Goal: Task Accomplishment & Management: Use online tool/utility

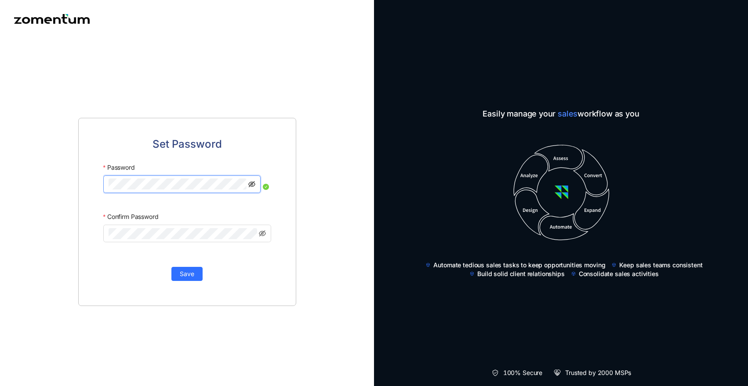
click at [252, 184] on icon "eye-invisible" at bounding box center [251, 184] width 7 height 6
click at [106, 184] on span at bounding box center [181, 184] width 157 height 18
click at [132, 223] on label "Confirm Password" at bounding box center [130, 217] width 55 height 16
click at [187, 272] on span "Save" at bounding box center [187, 274] width 15 height 10
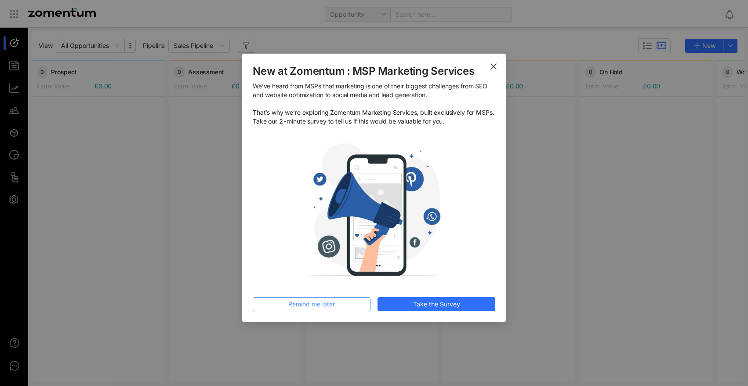
click at [295, 305] on span "Remind me later" at bounding box center [311, 304] width 47 height 10
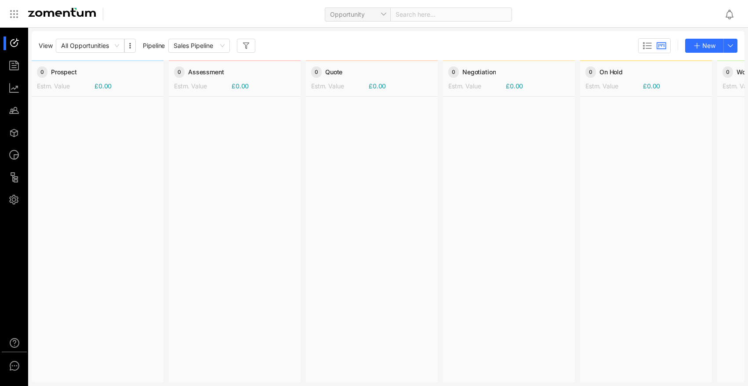
click at [313, 52] on div "View All Opportunities Pipeline Sales Pipeline New" at bounding box center [388, 45] width 699 height 15
click at [223, 43] on span "Sales Pipeline" at bounding box center [199, 45] width 51 height 13
click at [20, 201] on div at bounding box center [18, 200] width 19 height 14
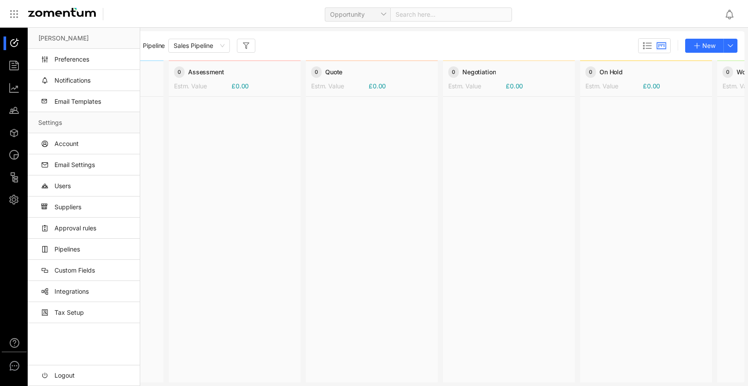
click at [224, 12] on div "Opportunity Search here..." at bounding box center [417, 14] width 602 height 21
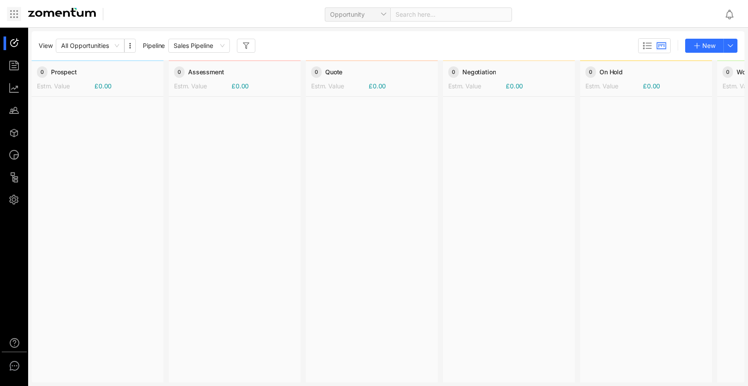
click at [17, 14] on icon at bounding box center [17, 14] width 1 height 1
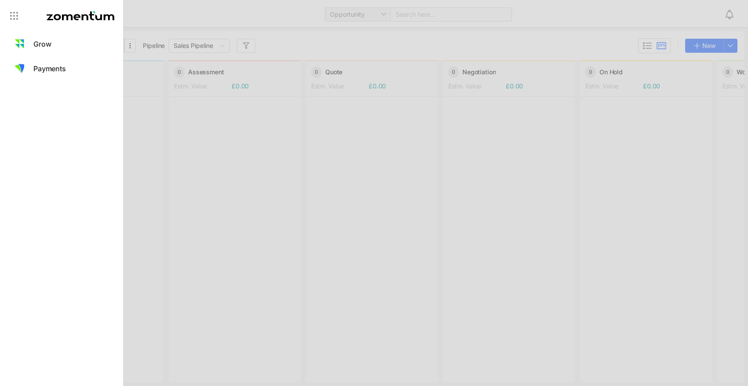
click at [168, 18] on div at bounding box center [374, 193] width 748 height 386
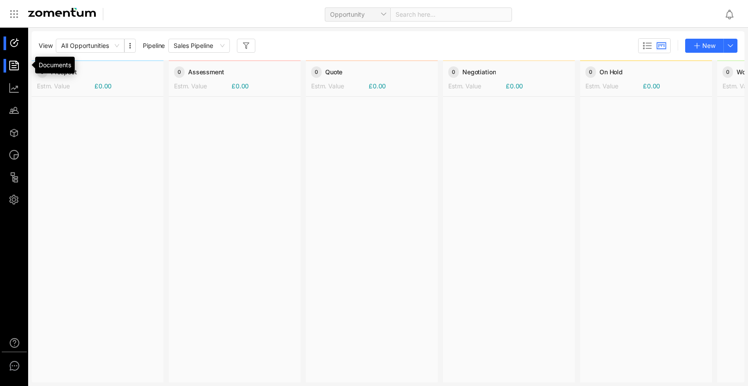
click at [21, 63] on div at bounding box center [18, 66] width 19 height 14
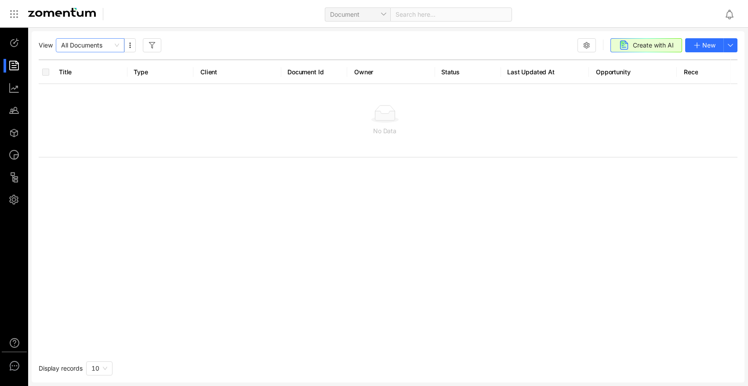
click at [118, 44] on span "All Documents" at bounding box center [90, 45] width 58 height 13
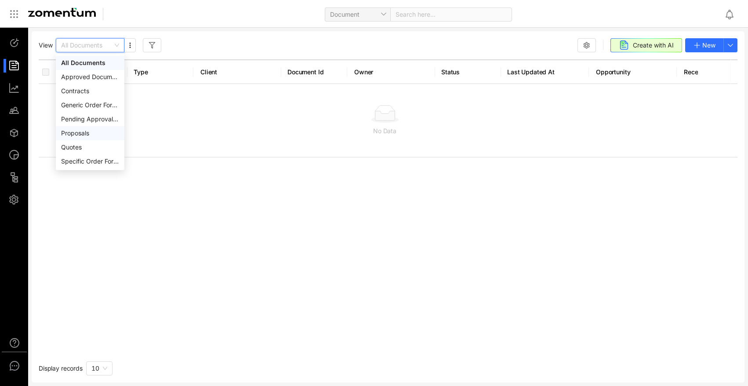
click at [85, 131] on div "Proposals" at bounding box center [90, 133] width 58 height 10
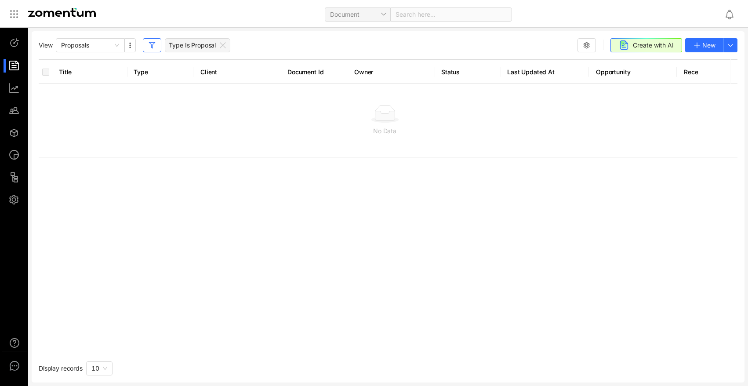
click at [262, 37] on div "View Proposals Type Is Proposal Create with AI New Title Type Client Document I…" at bounding box center [388, 206] width 713 height 351
click at [310, 44] on div "View Proposals Type Is Proposal Create with AI New" at bounding box center [388, 45] width 699 height 14
click at [735, 44] on button "button" at bounding box center [731, 45] width 14 height 14
click at [702, 89] on span "Browse Template" at bounding box center [705, 90] width 51 height 10
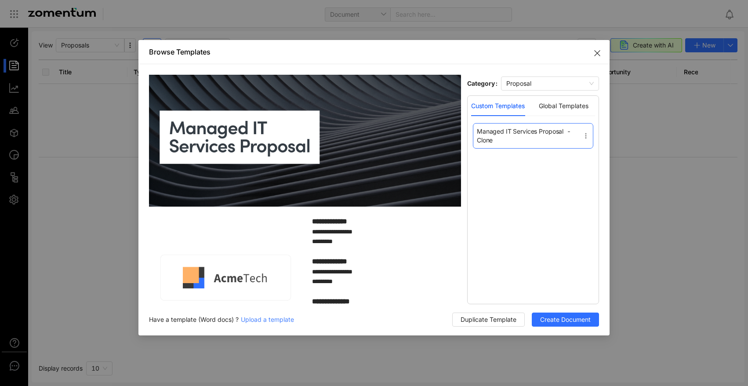
click at [502, 141] on span "Managed IT Services Proposal - Clone" at bounding box center [530, 136] width 106 height 18
click at [499, 139] on span "Managed IT Services Proposal - Clone" at bounding box center [530, 136] width 106 height 18
click at [587, 133] on icon at bounding box center [586, 135] width 7 height 7
click at [567, 146] on span "Edit" at bounding box center [563, 149] width 11 height 7
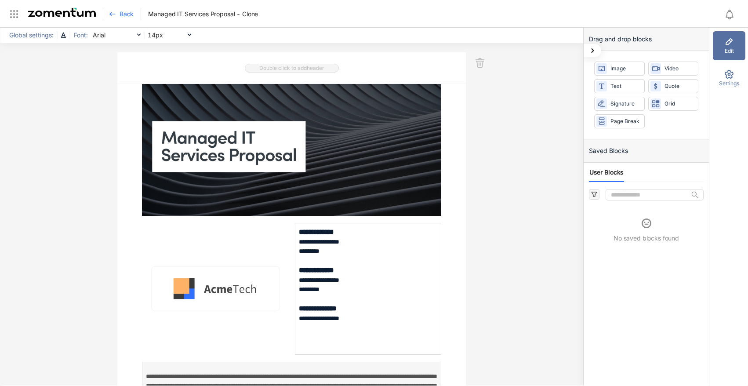
click at [237, 16] on span "Managed IT Services Proposal - Clone" at bounding box center [203, 14] width 110 height 9
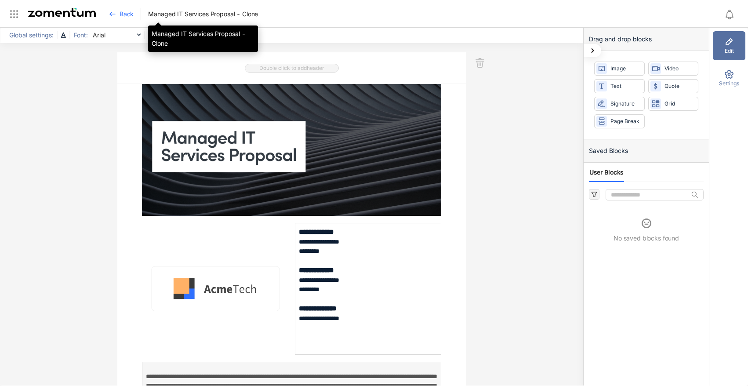
click at [251, 15] on span "Managed IT Services Proposal - Clone" at bounding box center [203, 14] width 110 height 9
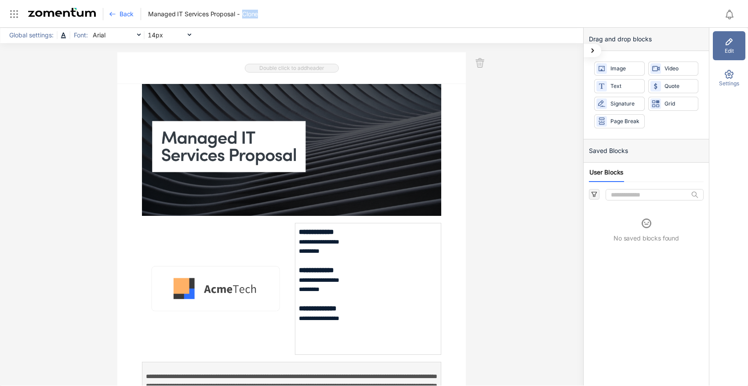
click at [267, 20] on div "Back Managed IT Services Proposal - Clone" at bounding box center [417, 14] width 602 height 12
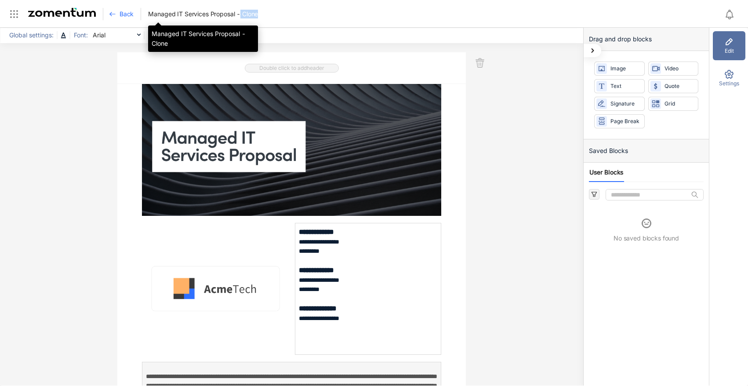
drag, startPoint x: 264, startPoint y: 14, endPoint x: 259, endPoint y: 32, distance: 18.5
click at [241, 13] on div "Back Managed IT Services Proposal - Clone" at bounding box center [417, 14] width 602 height 12
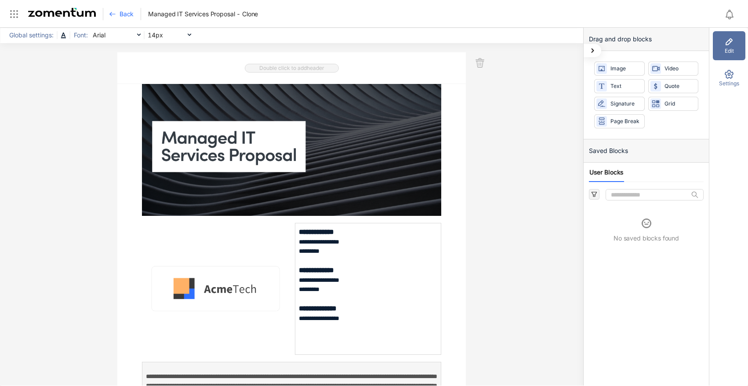
click at [92, 82] on div "**********" at bounding box center [292, 207] width 584 height 358
click at [117, 15] on div "Back" at bounding box center [125, 14] width 32 height 12
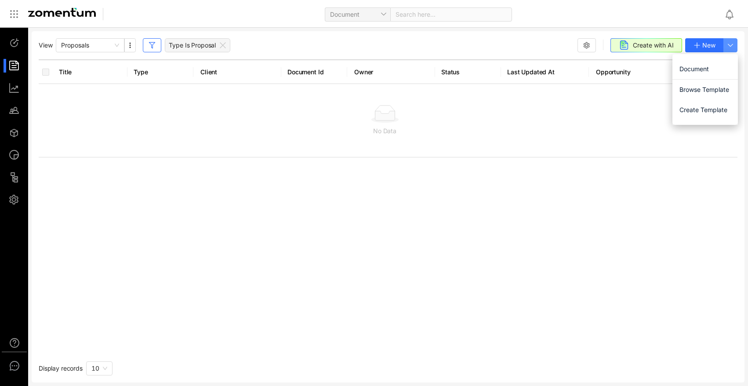
click at [732, 45] on use "button" at bounding box center [731, 45] width 5 height 2
click at [468, 51] on div "View Proposals Type Is Proposal Create with AI New" at bounding box center [388, 45] width 699 height 14
click at [124, 42] on button "button" at bounding box center [129, 45] width 11 height 14
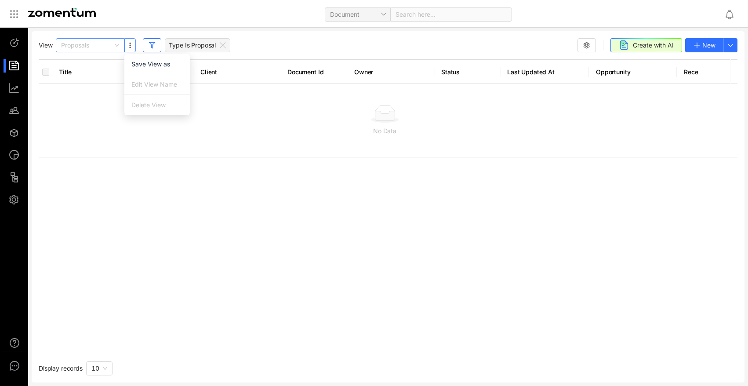
click at [117, 43] on span "Proposals" at bounding box center [90, 45] width 58 height 13
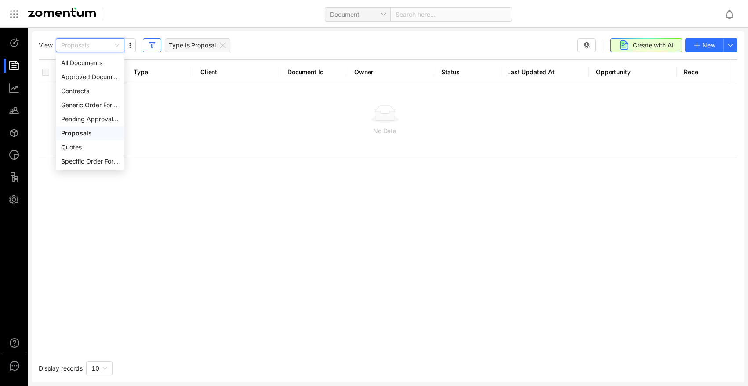
click at [83, 130] on div "Proposals" at bounding box center [90, 133] width 58 height 10
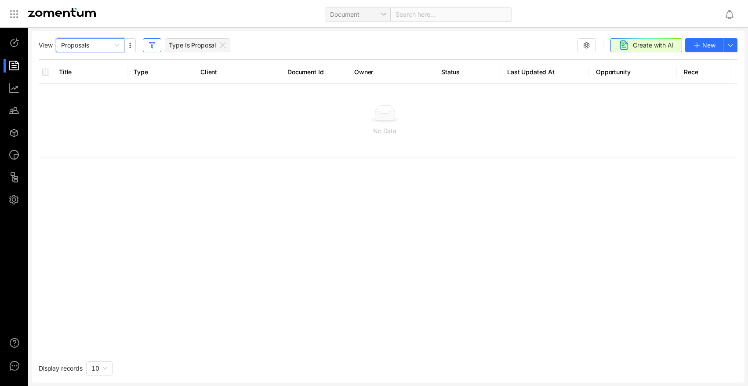
click at [311, 31] on div "View c42fde820cb54700af729d93e8ae738e Proposals Type Is Proposal Create with AI…" at bounding box center [388, 206] width 713 height 351
click at [730, 45] on use "button" at bounding box center [731, 45] width 5 height 2
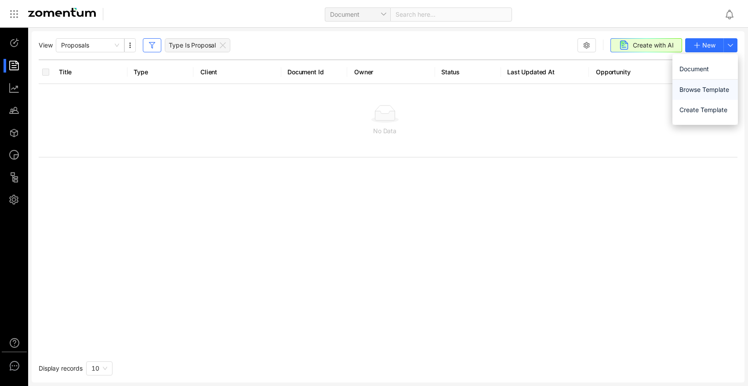
click at [699, 95] on li "Browse Template" at bounding box center [706, 90] width 66 height 20
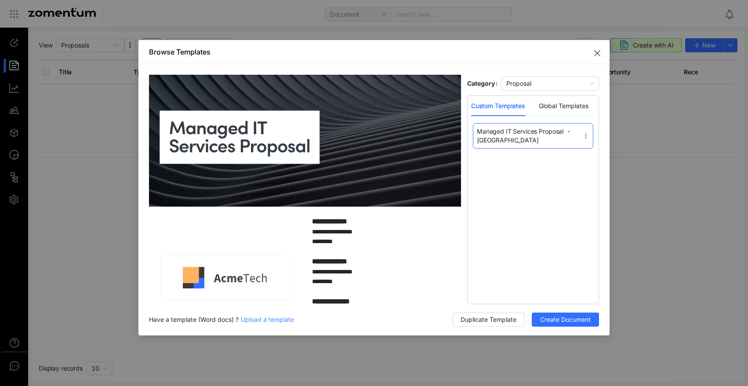
click at [596, 52] on icon "Close" at bounding box center [597, 53] width 7 height 7
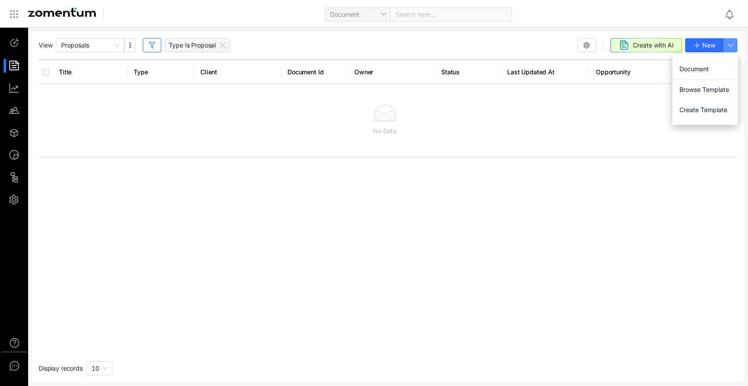
click at [734, 42] on icon "button" at bounding box center [730, 45] width 7 height 7
click at [714, 93] on span "Browse Template" at bounding box center [705, 90] width 51 height 10
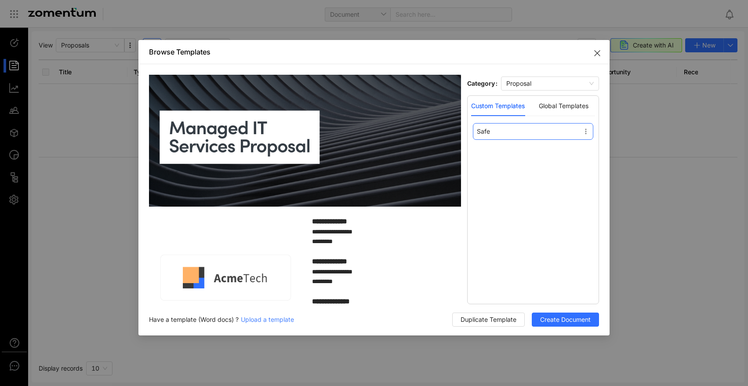
click at [601, 47] on span "Close" at bounding box center [597, 52] width 25 height 25
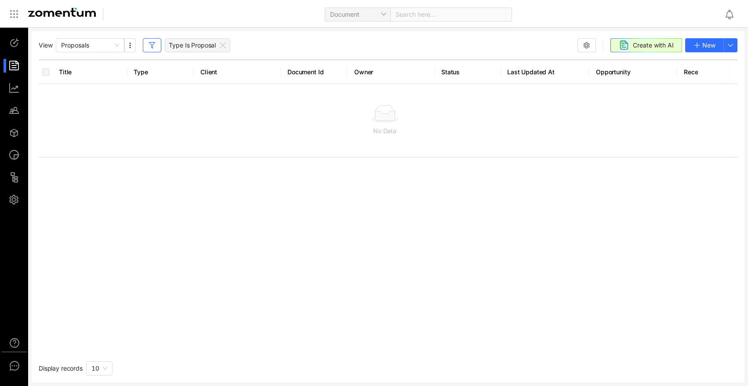
click at [528, 40] on div "View Proposals Type Is Proposal Create with AI New" at bounding box center [388, 45] width 699 height 14
click at [711, 87] on span "Browse Template" at bounding box center [705, 90] width 51 height 10
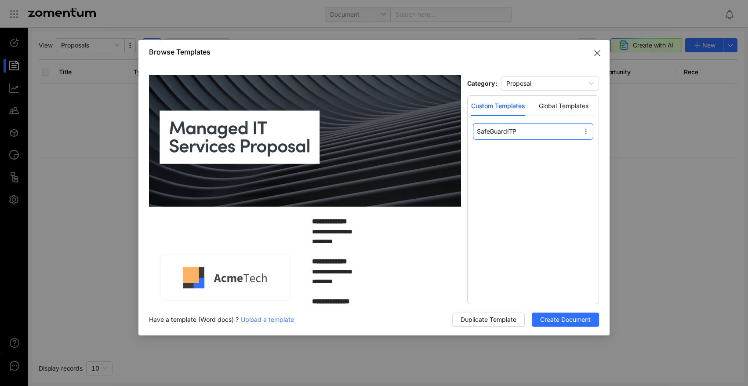
click at [516, 132] on span "SafeGuardITP" at bounding box center [497, 131] width 40 height 9
click at [586, 129] on use at bounding box center [586, 131] width 1 height 5
click at [529, 134] on div "SafeGuardITP" at bounding box center [533, 131] width 120 height 17
click at [515, 129] on span "SafeGuardITP" at bounding box center [497, 131] width 40 height 9
click at [538, 184] on div "SafeGuardITP" at bounding box center [533, 202] width 124 height 159
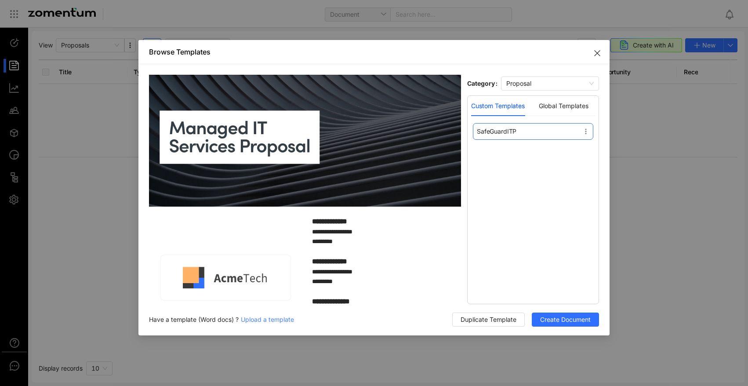
click at [596, 52] on use "Close" at bounding box center [597, 53] width 5 height 5
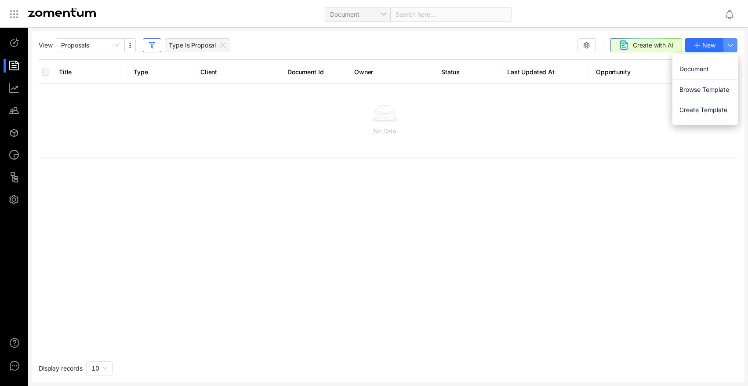
click at [734, 43] on icon "button" at bounding box center [730, 45] width 7 height 7
click at [703, 90] on span "Browse Template" at bounding box center [705, 90] width 51 height 10
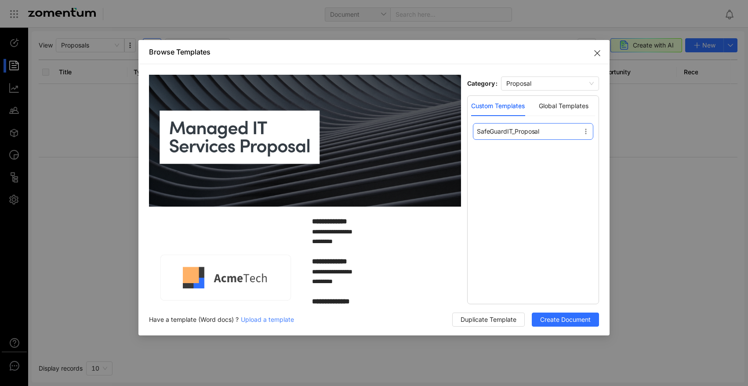
click at [472, 128] on div "SafeGuardIT_Proposal" at bounding box center [533, 202] width 124 height 159
click at [486, 131] on span "SafeGuardIT_Proposal" at bounding box center [508, 131] width 62 height 9
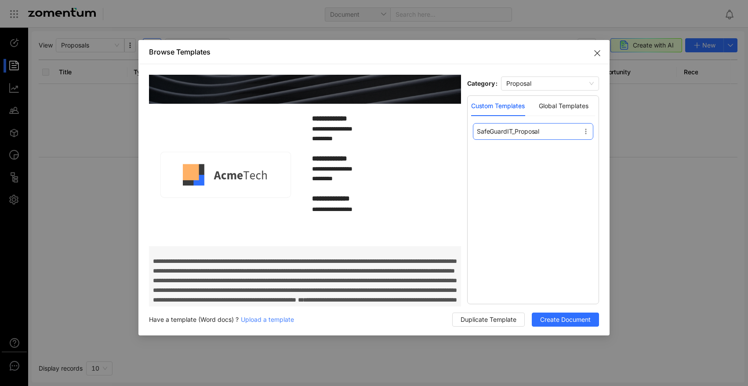
click at [223, 179] on div at bounding box center [225, 175] width 153 height 132
click at [231, 174] on div at bounding box center [225, 175] width 153 height 132
click at [588, 125] on div "SafeGuardIT_Proposal" at bounding box center [533, 131] width 120 height 17
click at [588, 129] on icon at bounding box center [586, 131] width 7 height 7
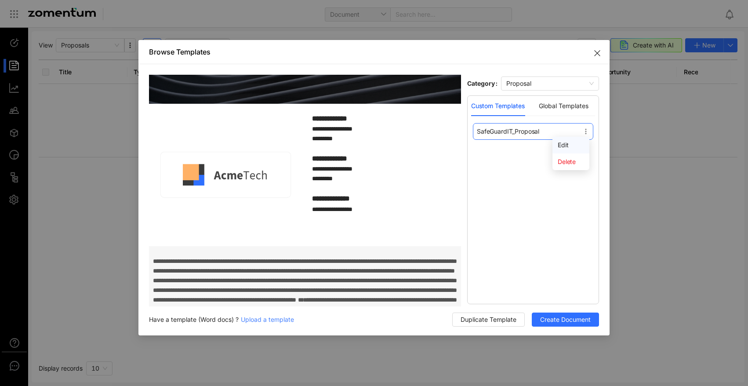
click at [563, 145] on span "Edit" at bounding box center [563, 144] width 11 height 7
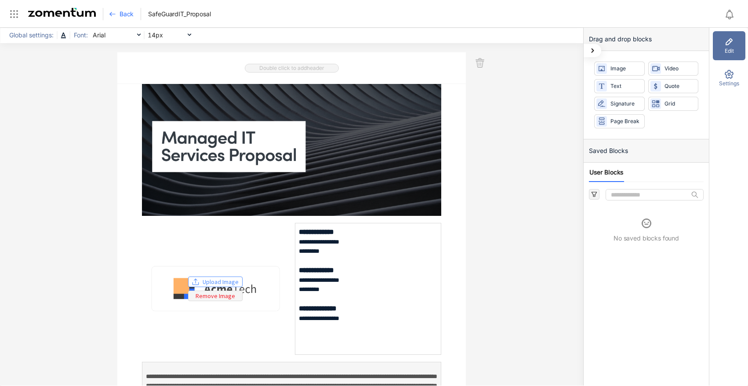
click at [215, 280] on span "Upload Image" at bounding box center [221, 282] width 36 height 10
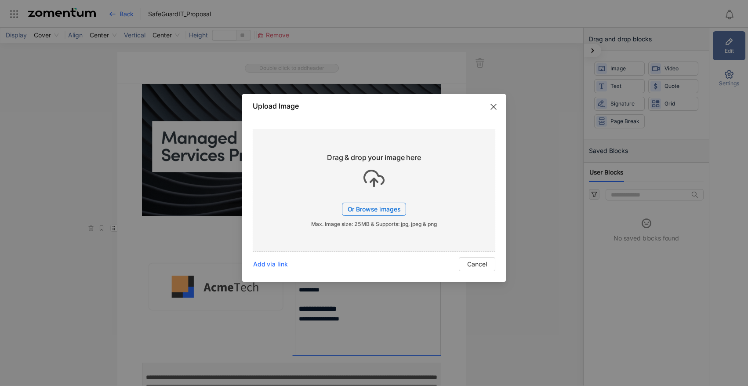
click at [371, 205] on span "Or Browse images" at bounding box center [374, 208] width 53 height 7
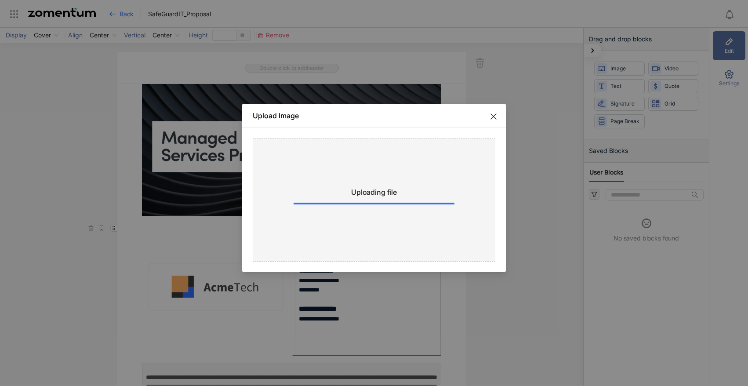
type input "***"
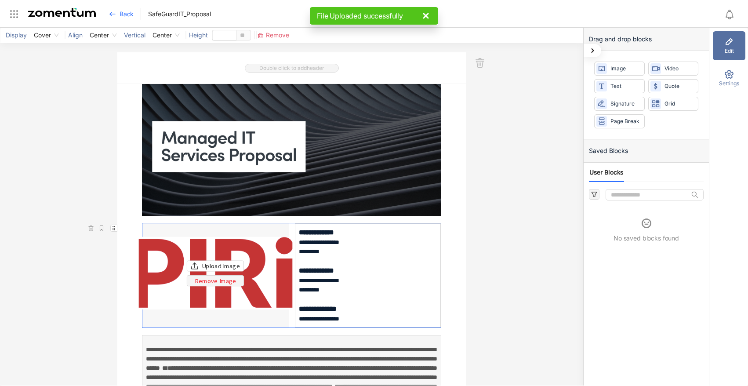
click at [150, 250] on div "Upload Image Remove Image" at bounding box center [215, 273] width 153 height 73
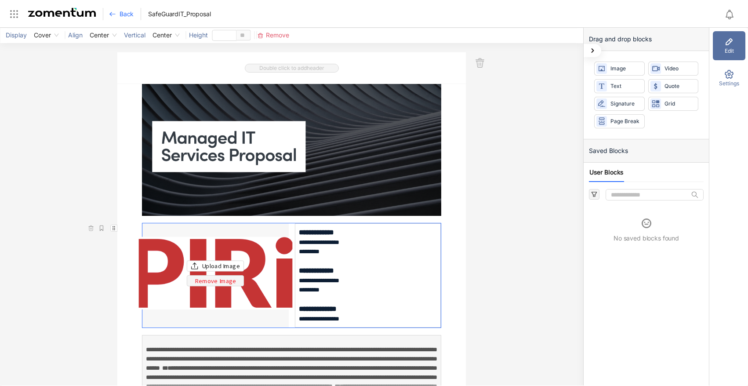
click at [266, 248] on div "Upload Image Remove Image" at bounding box center [215, 273] width 153 height 73
drag, startPoint x: 141, startPoint y: 241, endPoint x: 145, endPoint y: 256, distance: 15.9
click at [139, 257] on div "Upload Image Remove Image" at bounding box center [215, 273] width 153 height 73
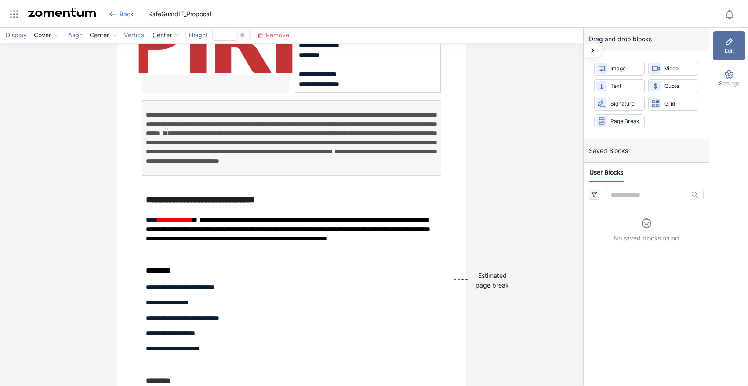
scroll to position [15, 0]
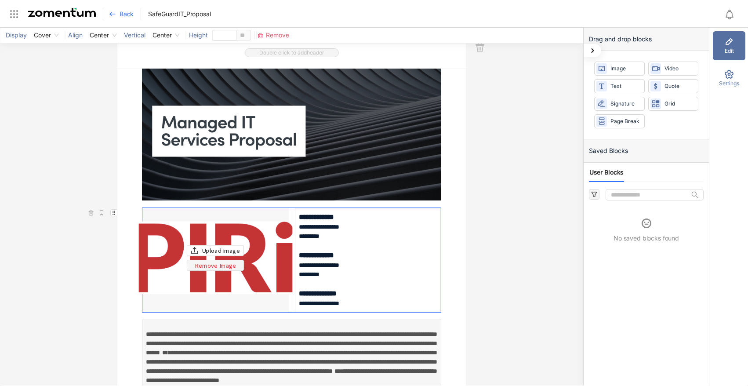
click at [248, 255] on div "Upload Image Remove Image" at bounding box center [215, 258] width 153 height 73
click at [295, 230] on div "**********" at bounding box center [368, 260] width 146 height 104
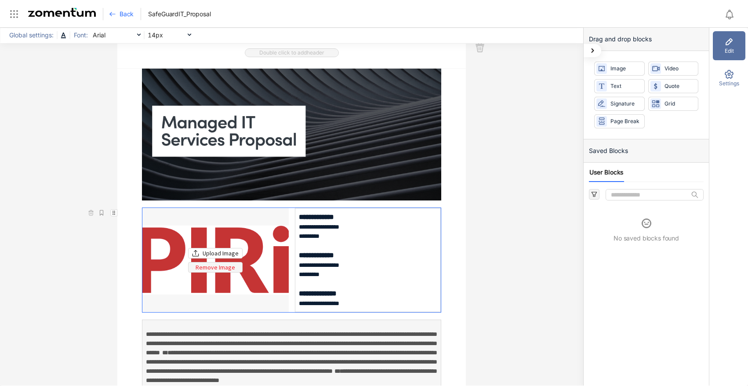
click at [275, 231] on div "Upload Image Remove Image" at bounding box center [215, 260] width 146 height 69
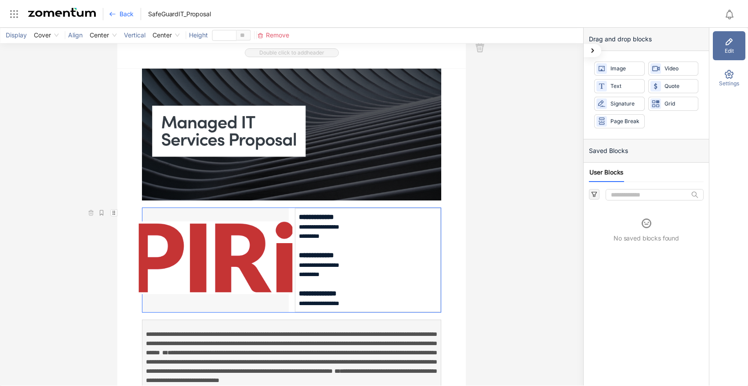
click at [275, 231] on div "Upload Image Remove Image" at bounding box center [215, 258] width 153 height 73
click at [277, 231] on div "Upload Image Remove Image" at bounding box center [215, 258] width 153 height 73
click at [148, 234] on div "Upload Image Remove Image" at bounding box center [215, 258] width 153 height 73
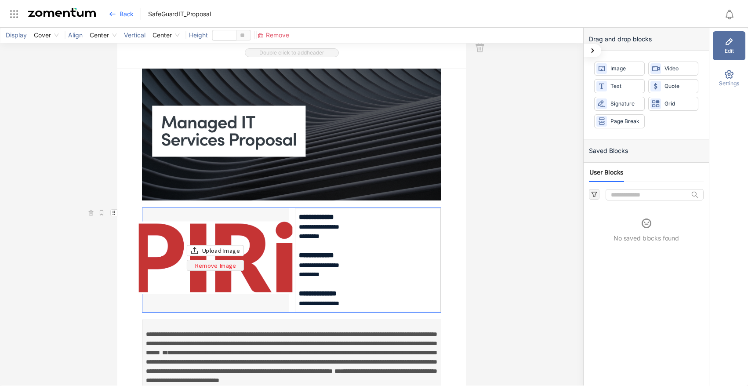
click at [275, 223] on div "Upload Image Remove Image" at bounding box center [215, 258] width 153 height 73
click at [209, 266] on span "Remove Image" at bounding box center [216, 265] width 42 height 10
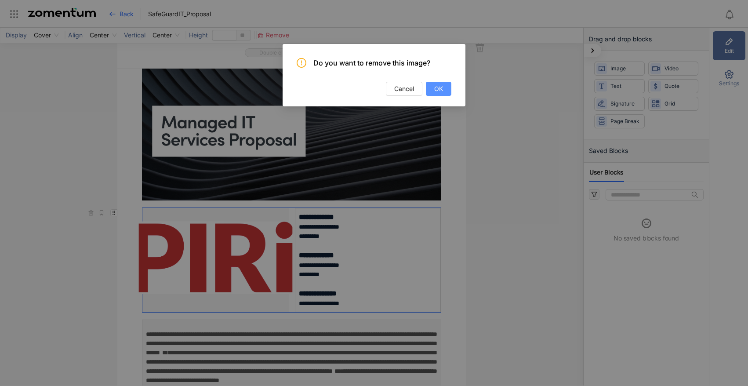
click at [442, 87] on span "OK" at bounding box center [438, 89] width 9 height 10
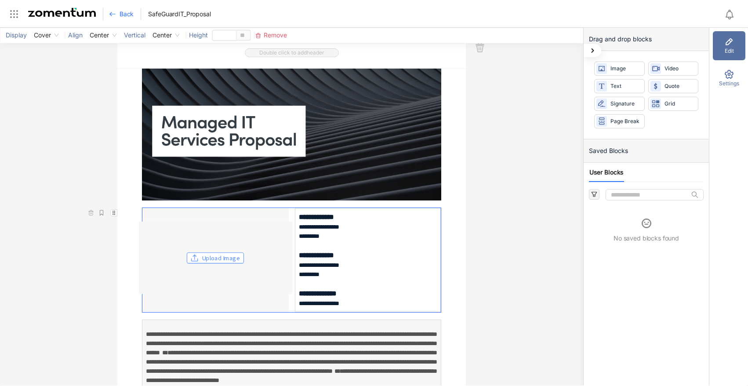
click at [225, 259] on span "Upload Image" at bounding box center [221, 258] width 38 height 10
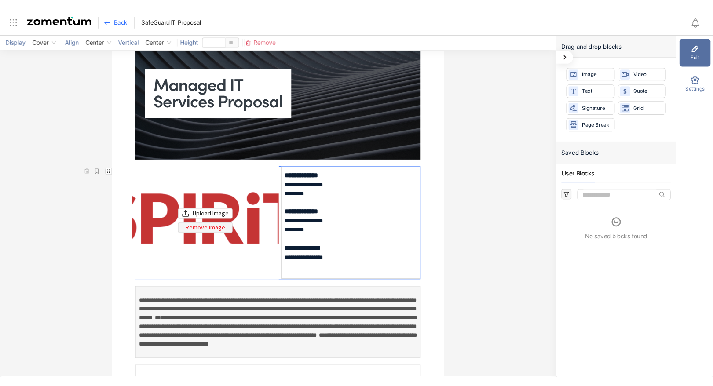
scroll to position [154, 0]
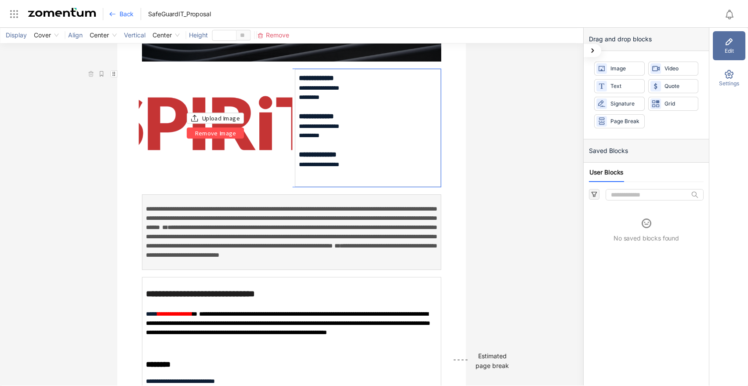
click at [215, 134] on span "Remove Image" at bounding box center [216, 133] width 42 height 10
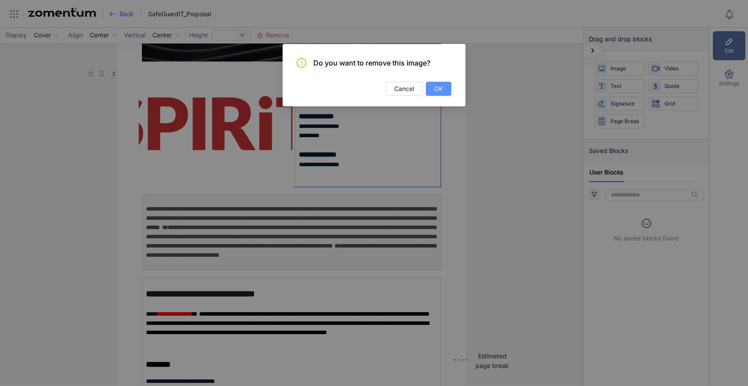
click at [433, 88] on button "OK" at bounding box center [439, 89] width 26 height 14
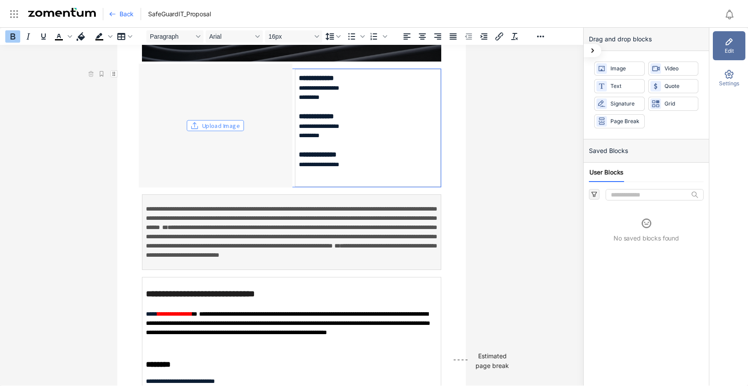
click at [214, 125] on span "Upload Image" at bounding box center [221, 125] width 38 height 10
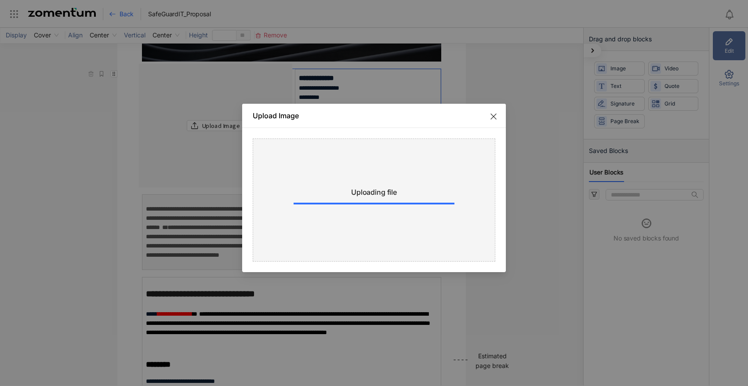
type input "***"
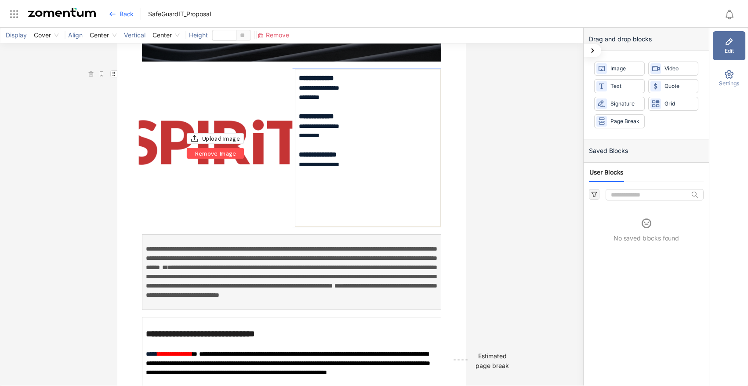
click at [208, 154] on span "Remove Image" at bounding box center [216, 153] width 42 height 10
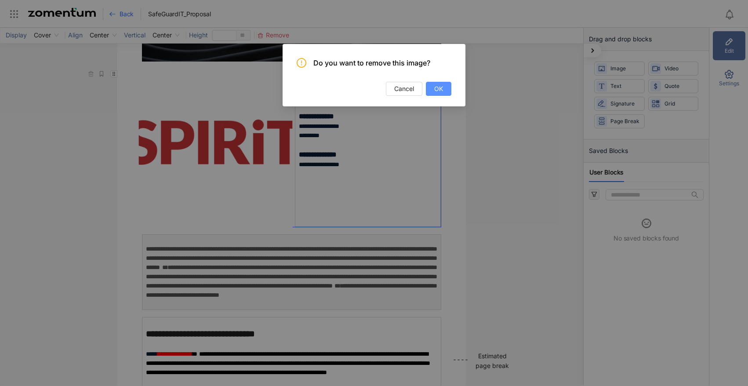
click at [437, 90] on span "OK" at bounding box center [438, 89] width 9 height 10
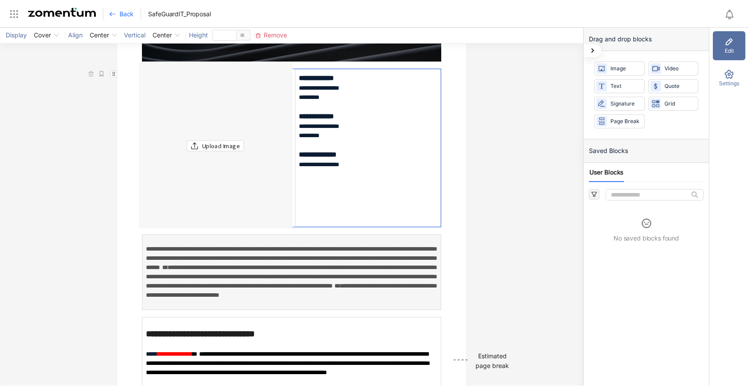
click at [479, 118] on div "**********" at bounding box center [292, 207] width 584 height 358
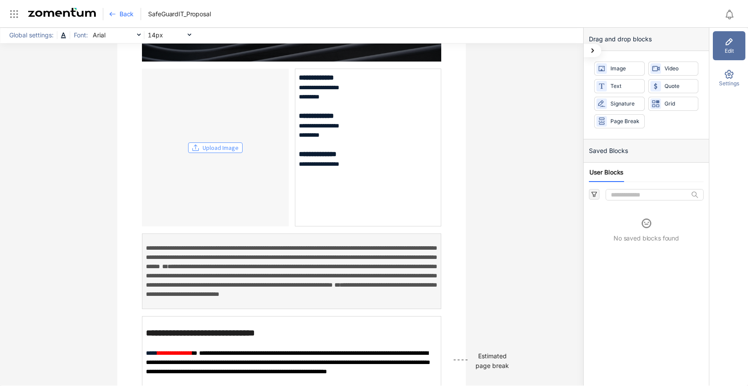
click at [211, 148] on span "Upload Image" at bounding box center [221, 148] width 36 height 10
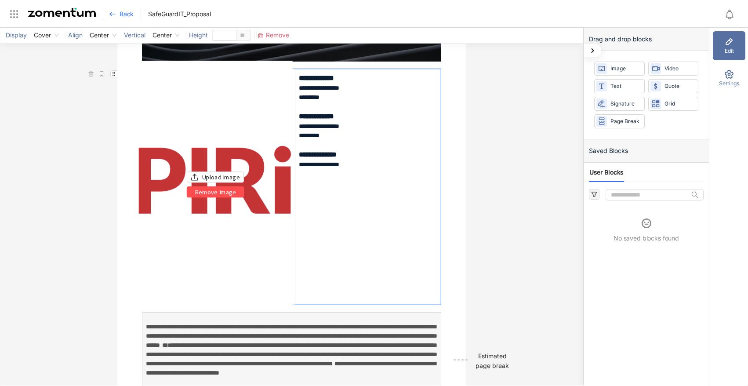
click at [223, 191] on span "Remove Image" at bounding box center [216, 192] width 42 height 10
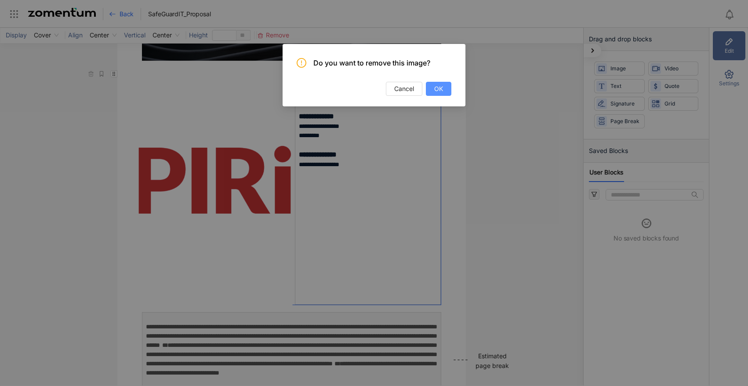
click at [444, 83] on button "OK" at bounding box center [439, 89] width 26 height 14
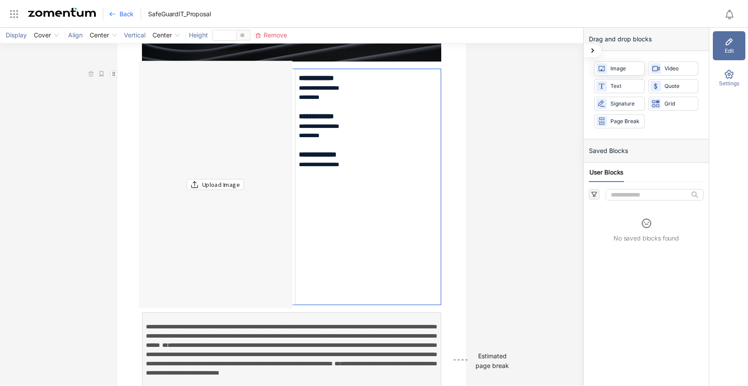
click at [620, 71] on span "Image" at bounding box center [626, 69] width 30 height 8
click at [617, 69] on span "Image" at bounding box center [626, 69] width 30 height 8
click at [623, 68] on span "Image" at bounding box center [626, 69] width 30 height 8
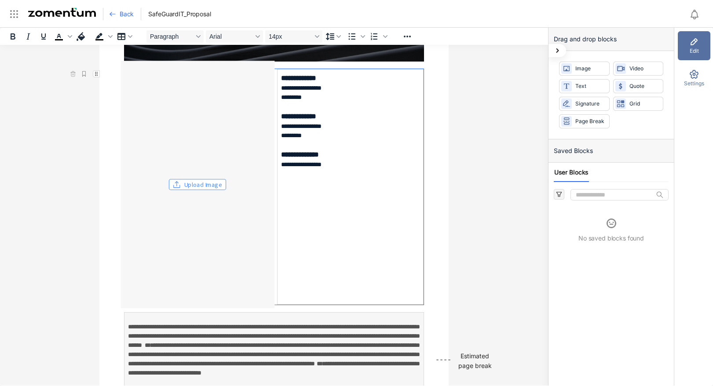
click at [189, 185] on span "Upload Image" at bounding box center [203, 184] width 38 height 10
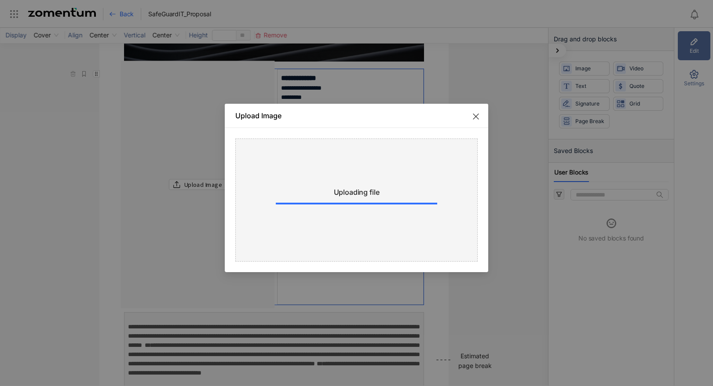
type input "***"
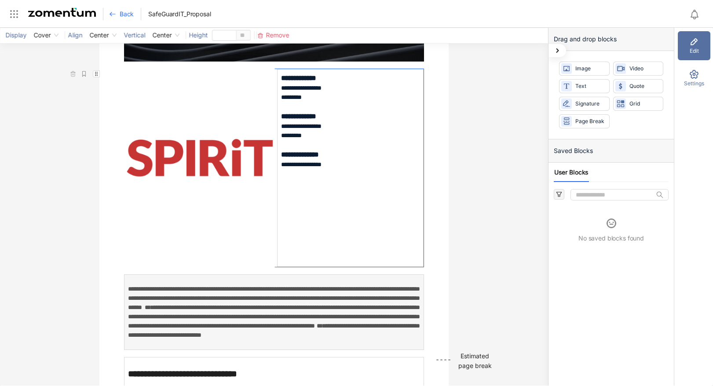
click at [475, 170] on div "**********" at bounding box center [274, 207] width 548 height 358
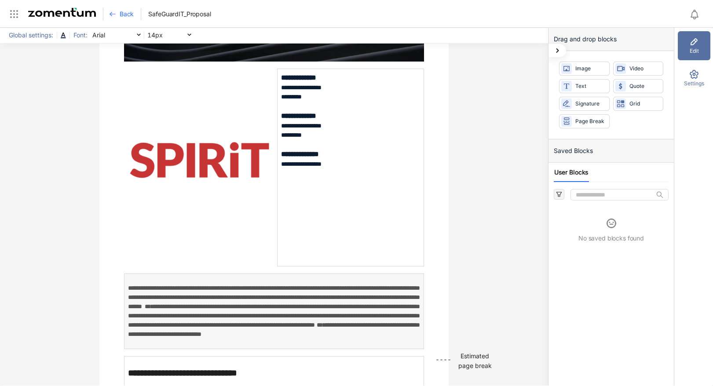
click at [366, 204] on div "**********" at bounding box center [350, 168] width 147 height 198
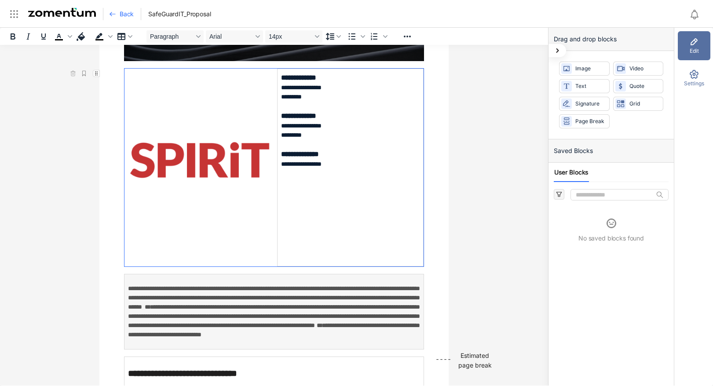
scroll to position [0, 0]
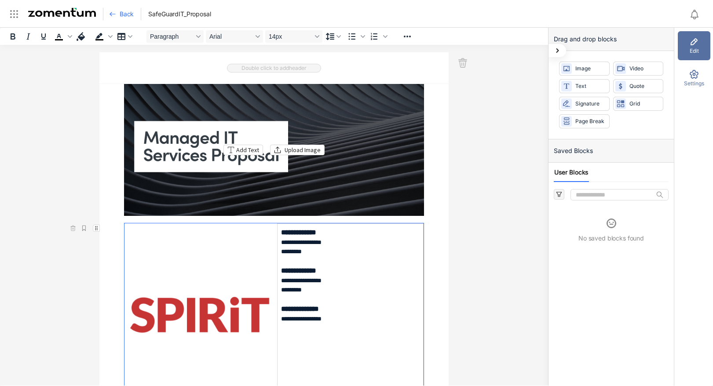
click at [207, 131] on div "Add Text Upload Image" at bounding box center [274, 150] width 300 height 132
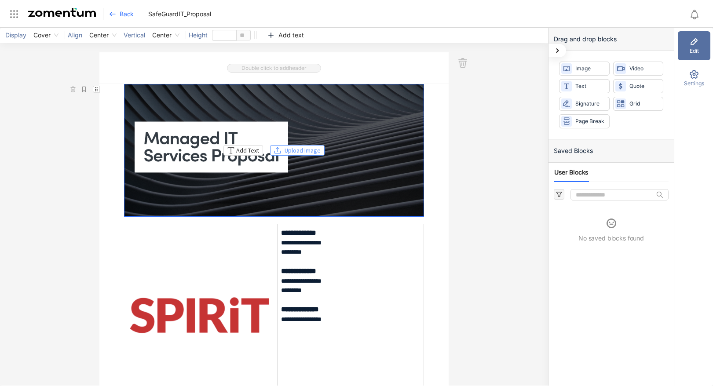
click at [293, 150] on span "Upload Image" at bounding box center [303, 151] width 36 height 10
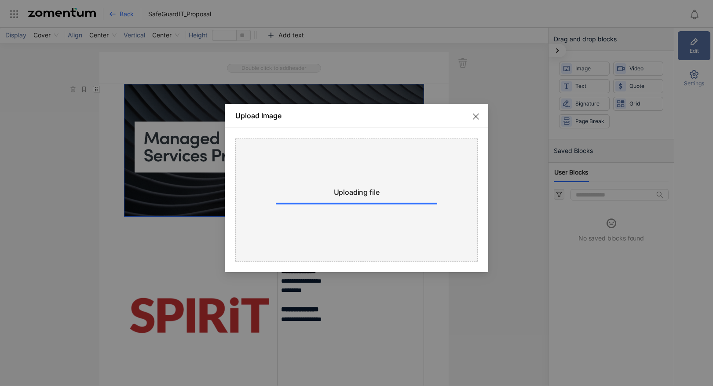
type input "***"
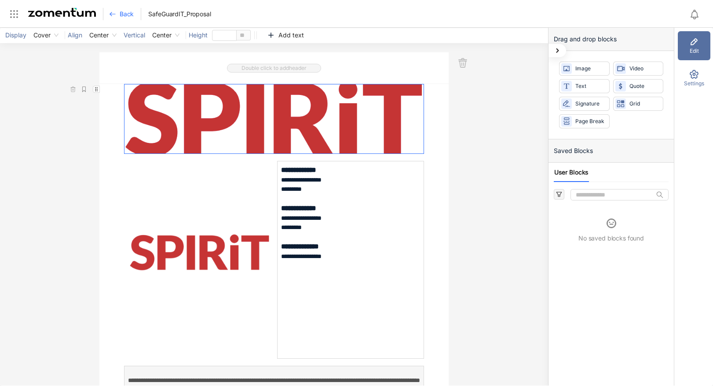
click at [448, 186] on div "**********" at bounding box center [274, 207] width 548 height 358
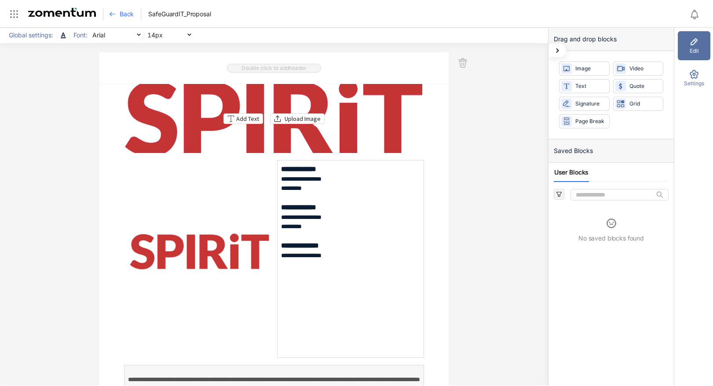
click at [372, 128] on div "Add Text Upload Image" at bounding box center [274, 118] width 300 height 69
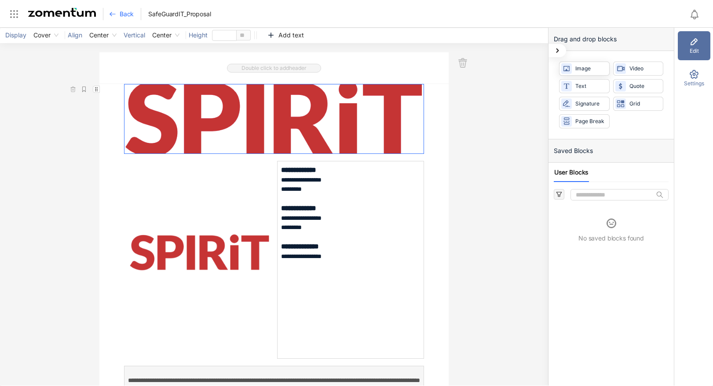
click at [578, 70] on span "Image" at bounding box center [590, 69] width 30 height 8
click at [341, 122] on div "Add Text Upload Image" at bounding box center [273, 118] width 299 height 69
click at [95, 89] on icon "button" at bounding box center [96, 89] width 6 height 6
click at [94, 88] on icon "button" at bounding box center [96, 89] width 6 height 6
click at [82, 88] on use "button" at bounding box center [83, 89] width 3 height 5
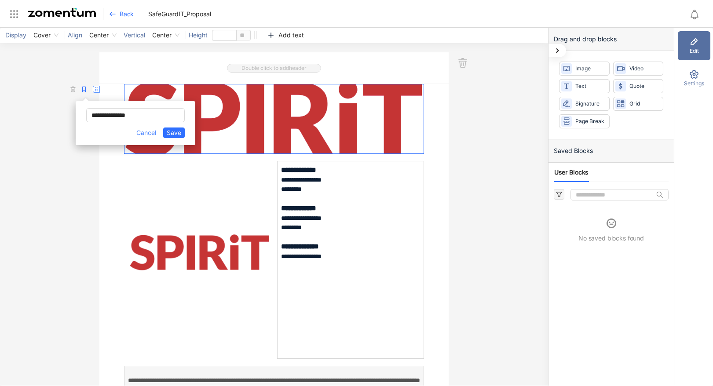
click at [93, 90] on icon "button" at bounding box center [96, 89] width 6 height 6
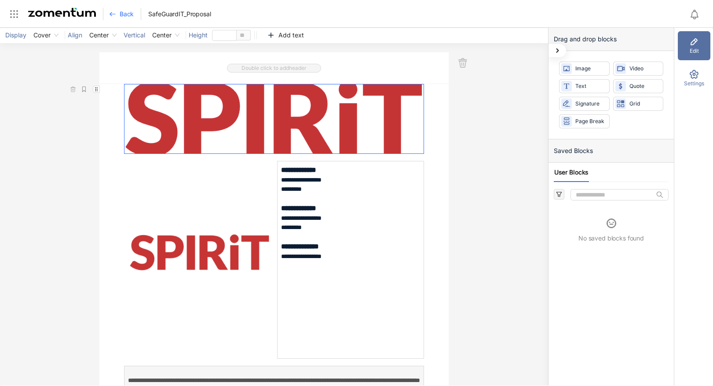
click at [106, 66] on div "Double click to add header" at bounding box center [273, 68] width 349 height 32
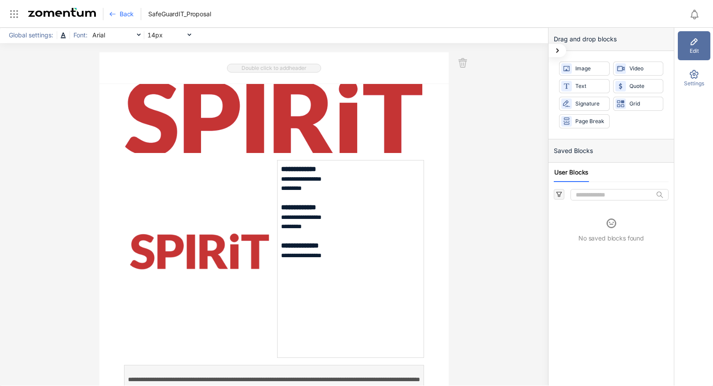
click at [694, 45] on icon at bounding box center [694, 41] width 11 height 11
click at [303, 93] on div "Add Text Upload Image" at bounding box center [274, 118] width 300 height 69
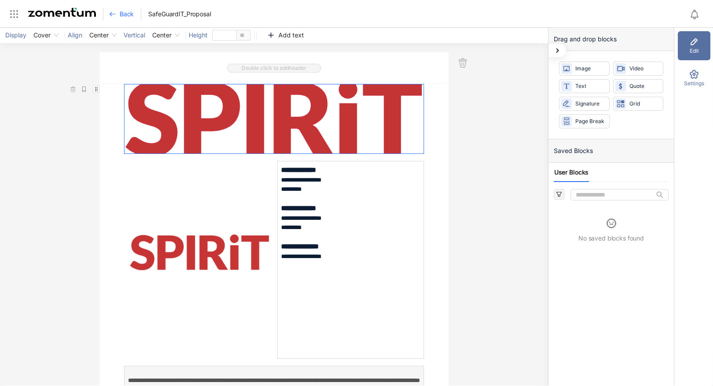
click at [470, 161] on div "**********" at bounding box center [274, 207] width 548 height 358
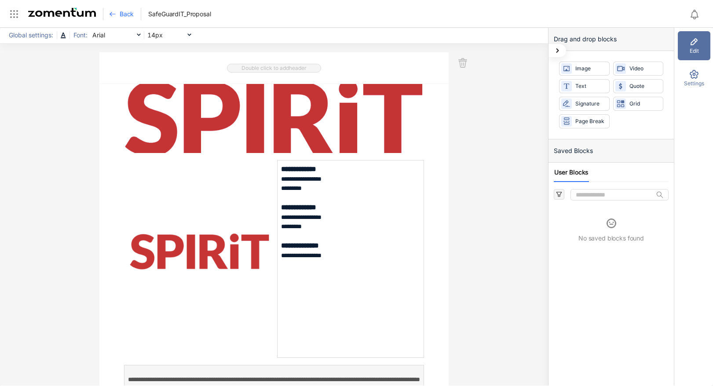
click at [255, 67] on span "Double click to add header" at bounding box center [274, 68] width 94 height 9
click at [255, 65] on span "Double click to add header" at bounding box center [274, 68] width 94 height 9
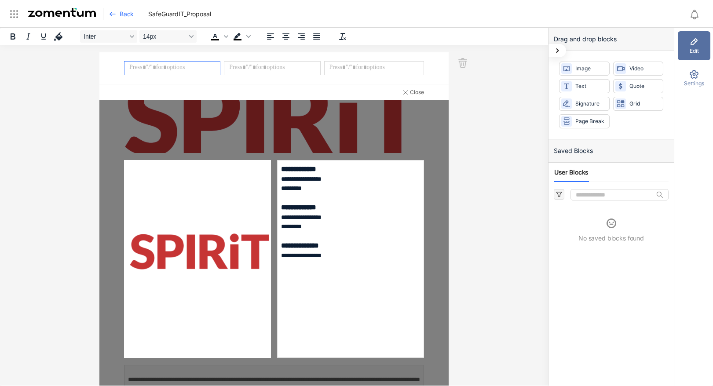
click at [363, 204] on p "**********" at bounding box center [350, 212] width 139 height 96
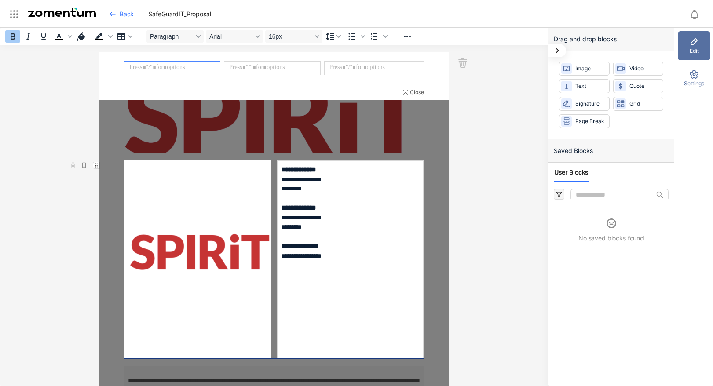
click at [459, 205] on div "**********" at bounding box center [274, 207] width 548 height 358
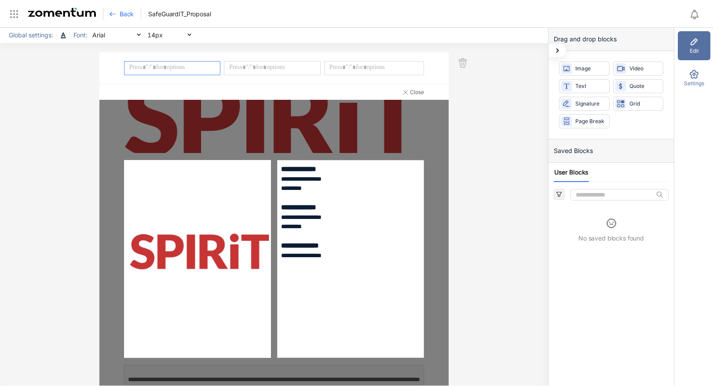
click at [410, 91] on span "Close" at bounding box center [417, 92] width 14 height 8
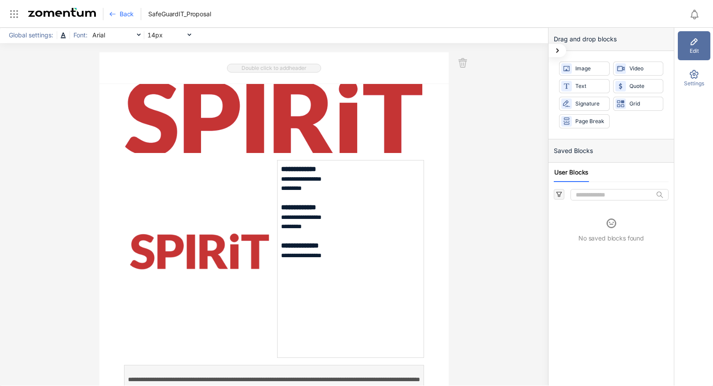
scroll to position [348, 0]
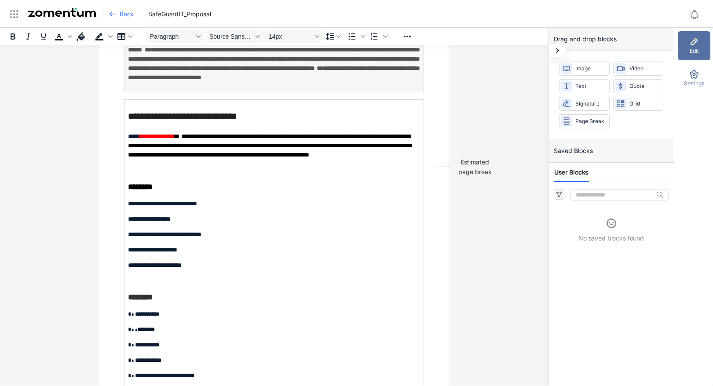
click at [139, 139] on span "**********" at bounding box center [156, 136] width 35 height 6
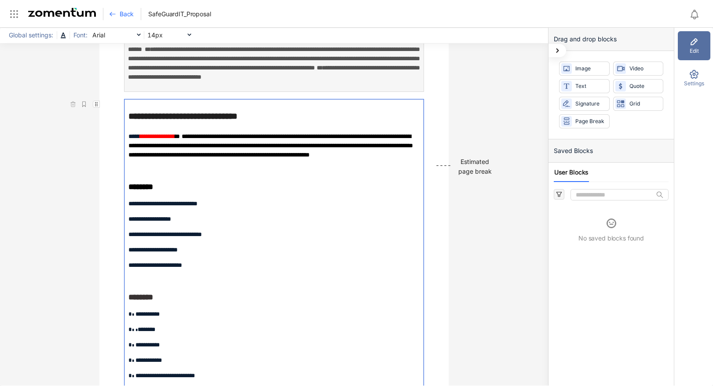
click at [703, 71] on div "Settings" at bounding box center [694, 78] width 33 height 29
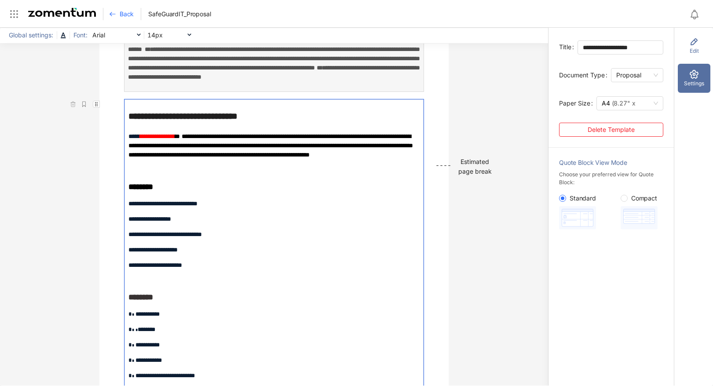
click at [586, 260] on div "**********" at bounding box center [610, 207] width 125 height 359
click at [245, 160] on p "**********" at bounding box center [273, 134] width 291 height 50
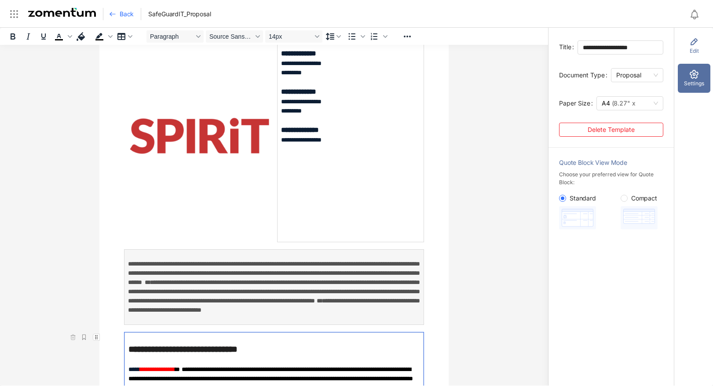
scroll to position [197, 0]
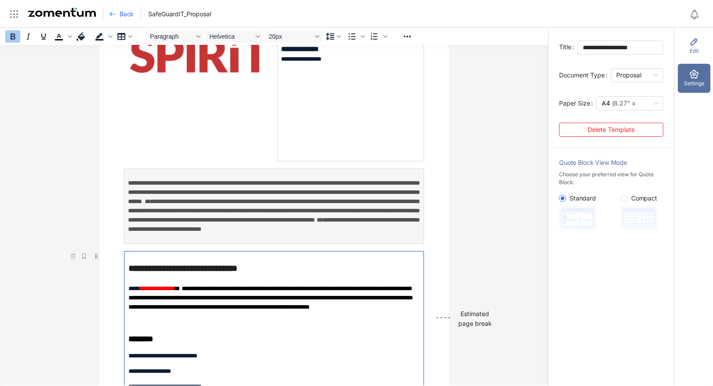
click at [173, 273] on span "**********" at bounding box center [182, 268] width 109 height 9
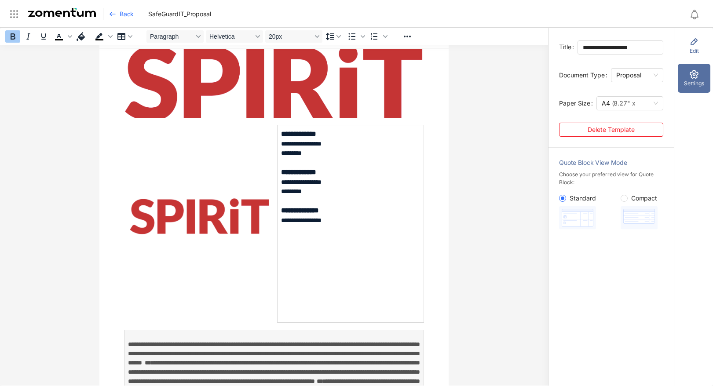
scroll to position [0, 0]
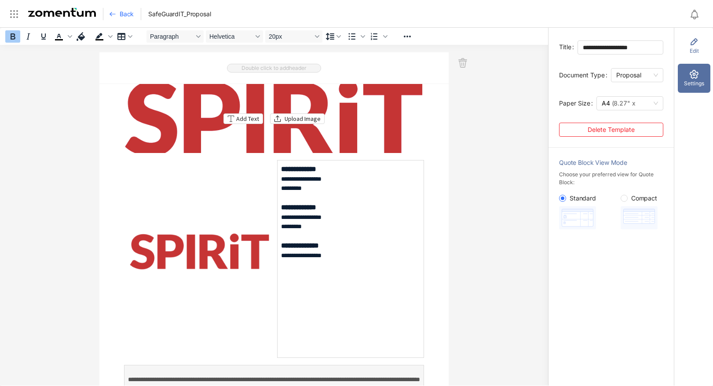
click at [299, 126] on div "Add Text Upload Image" at bounding box center [274, 118] width 300 height 69
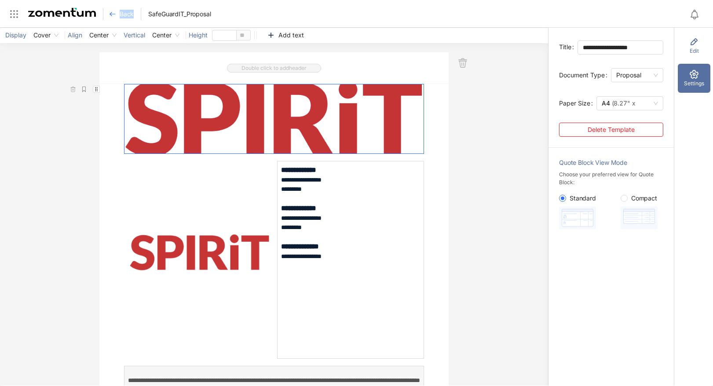
click at [124, 12] on span "Back" at bounding box center [127, 14] width 14 height 9
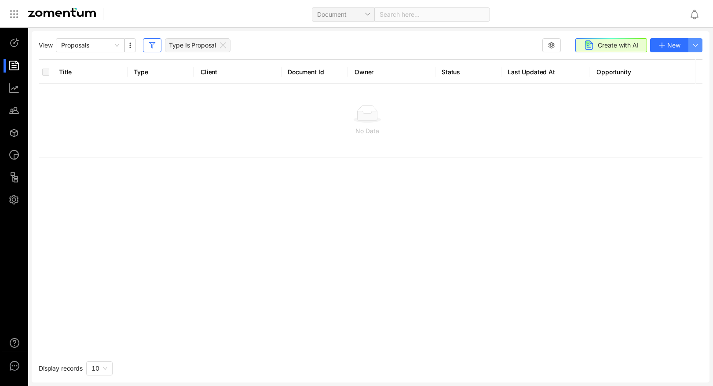
click at [692, 45] on icon "button" at bounding box center [695, 45] width 7 height 7
click at [672, 112] on span "Create Template" at bounding box center [669, 110] width 51 height 10
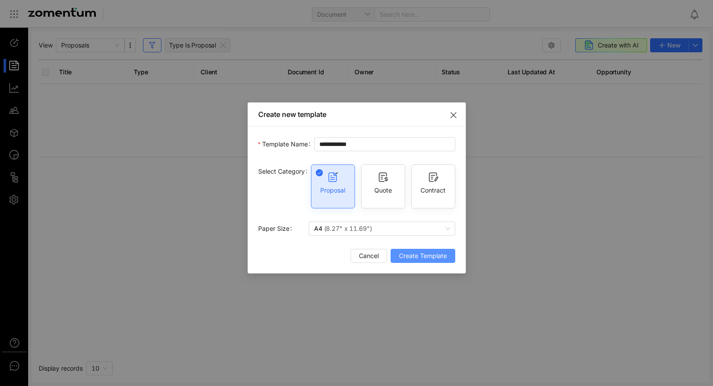
click at [417, 253] on span "Create Template" at bounding box center [423, 256] width 48 height 10
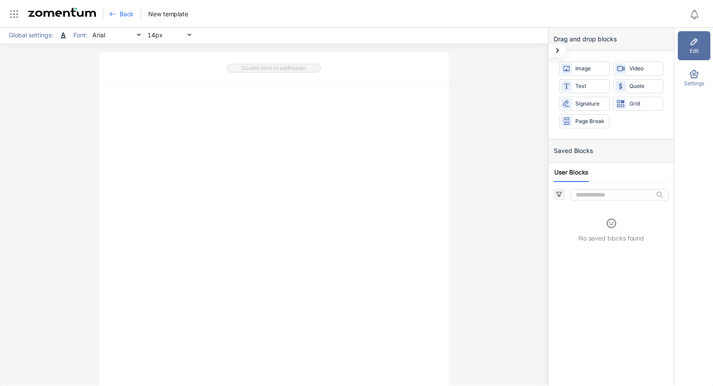
click at [120, 12] on span "Back" at bounding box center [127, 14] width 14 height 9
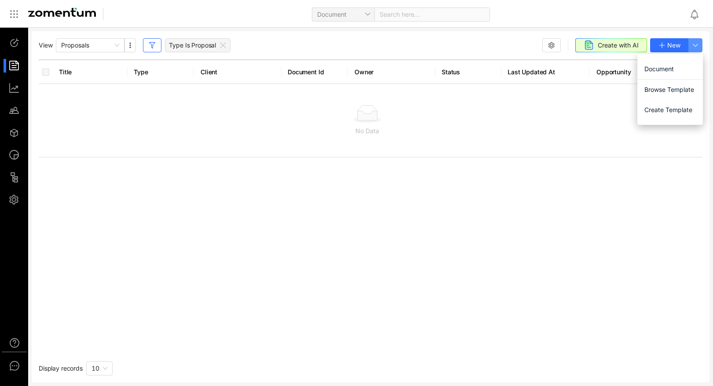
click at [694, 45] on use "button" at bounding box center [695, 45] width 5 height 2
click at [667, 87] on span "Browse Template" at bounding box center [669, 90] width 51 height 10
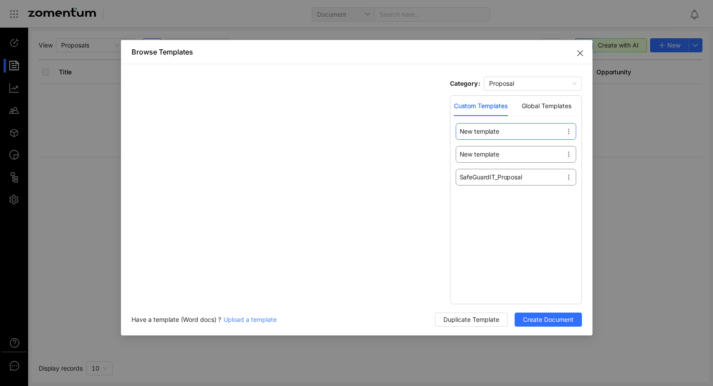
click at [569, 129] on icon at bounding box center [568, 131] width 7 height 7
click at [569, 81] on span "Proposal" at bounding box center [533, 83] width 88 height 13
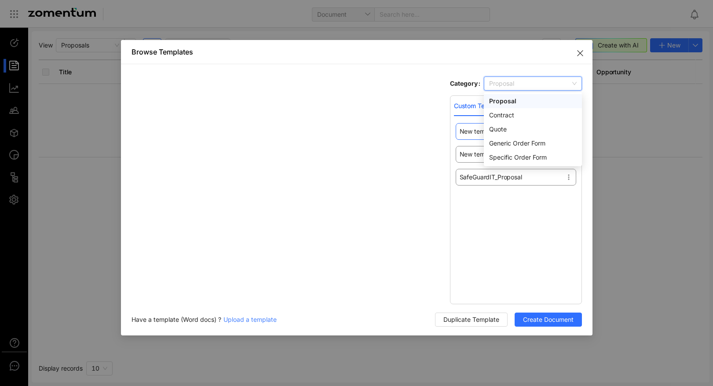
click at [510, 96] on div "Proposal" at bounding box center [533, 101] width 88 height 10
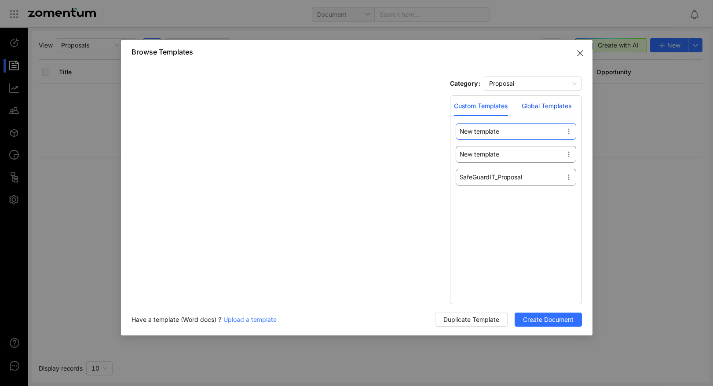
click at [549, 101] on div "Global Templates" at bounding box center [547, 106] width 50 height 10
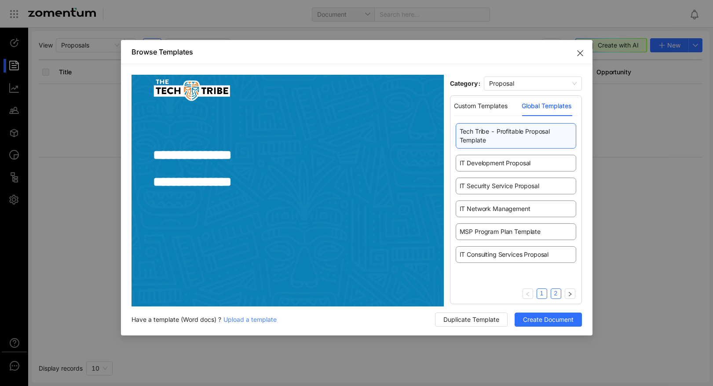
click at [558, 293] on link "2" at bounding box center [556, 293] width 10 height 9
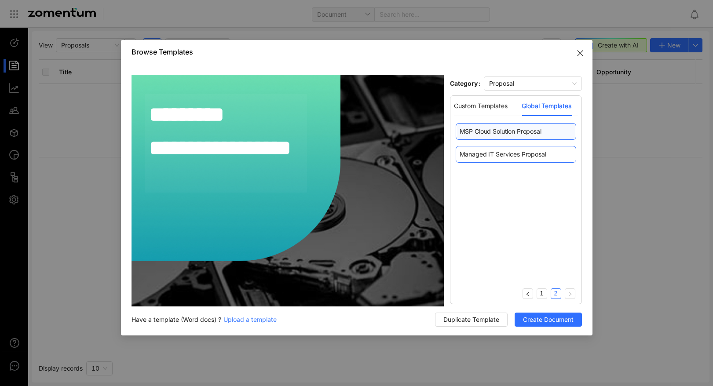
click at [490, 147] on div "Managed IT Services Proposal" at bounding box center [516, 154] width 120 height 17
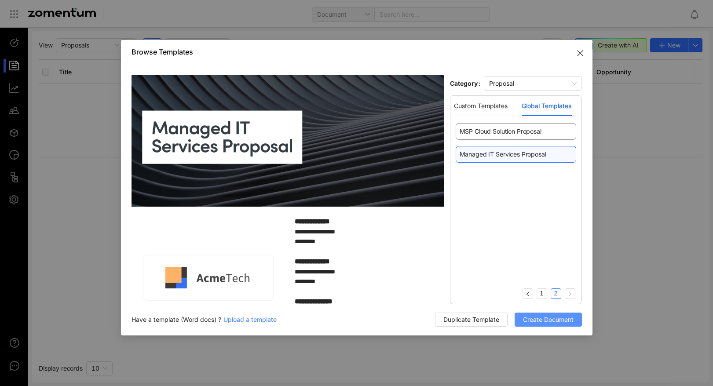
click at [538, 322] on span "Create Document" at bounding box center [548, 320] width 51 height 10
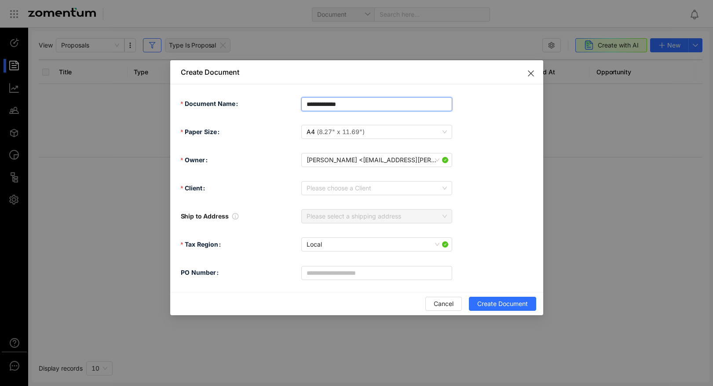
click at [307, 102] on input "**********" at bounding box center [376, 104] width 151 height 14
drag, startPoint x: 415, startPoint y: 102, endPoint x: 399, endPoint y: 102, distance: 15.8
click at [399, 102] on input "**********" at bounding box center [376, 104] width 151 height 14
type input "**********"
click at [318, 192] on input "Client" at bounding box center [374, 188] width 134 height 13
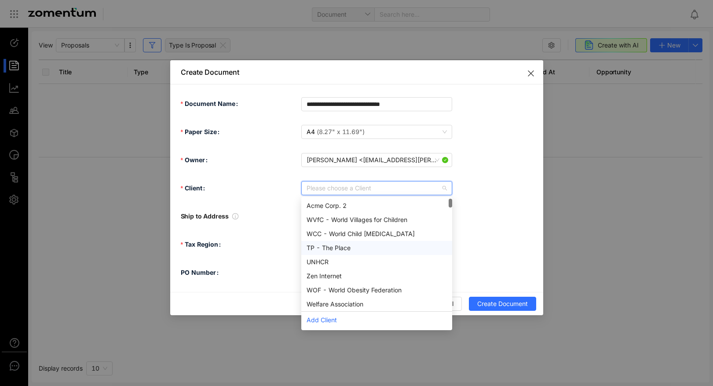
click at [486, 240] on div "Tax Region Local" at bounding box center [362, 245] width 362 height 18
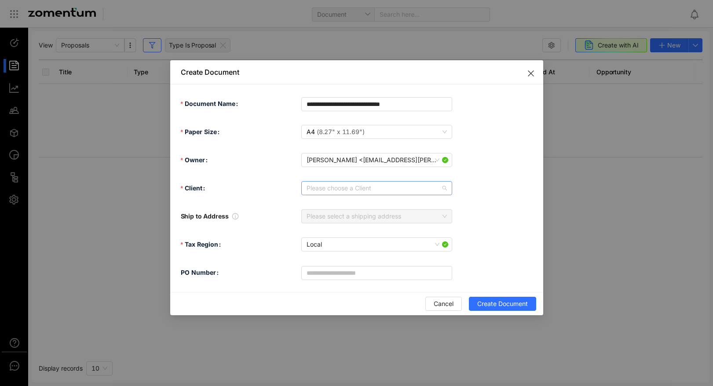
click at [344, 192] on input "Client" at bounding box center [374, 188] width 134 height 13
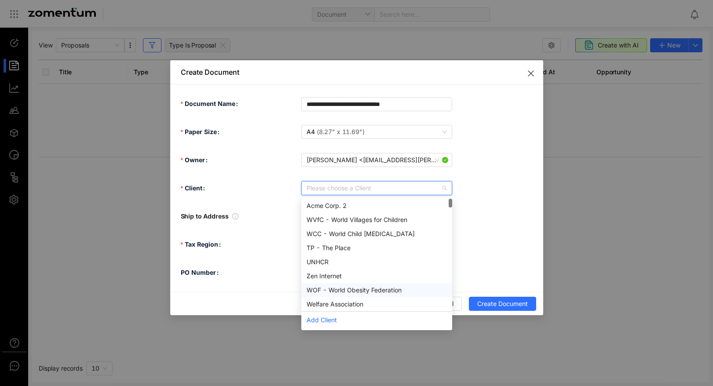
scroll to position [577, 0]
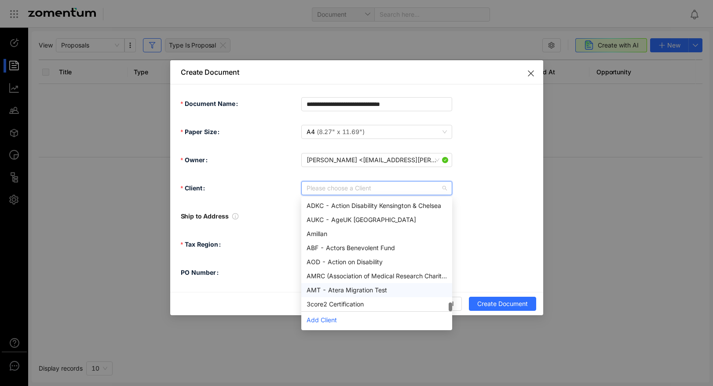
click at [365, 288] on div "AMT - Atera Migration Test" at bounding box center [377, 290] width 140 height 10
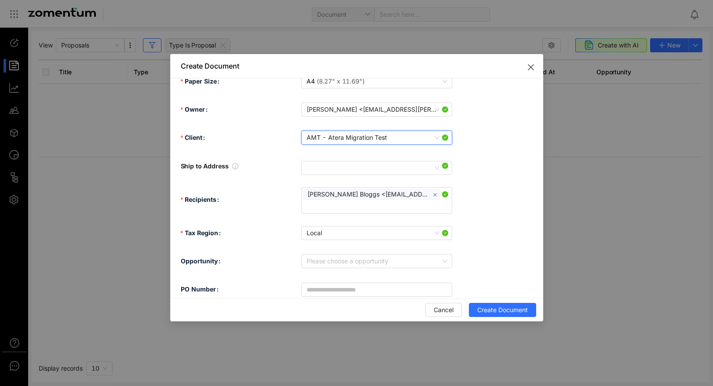
scroll to position [0, 0]
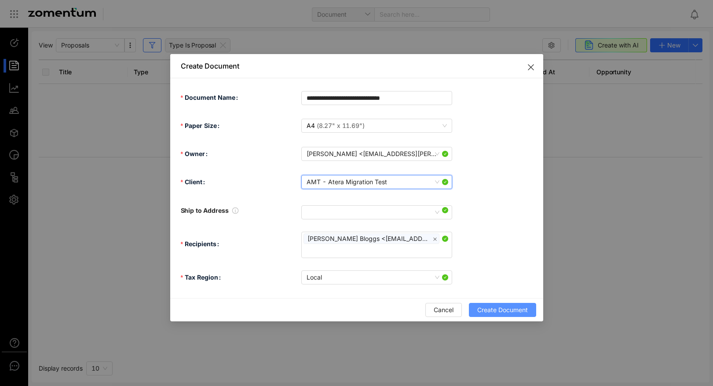
click at [485, 311] on span "Create Document" at bounding box center [502, 310] width 51 height 10
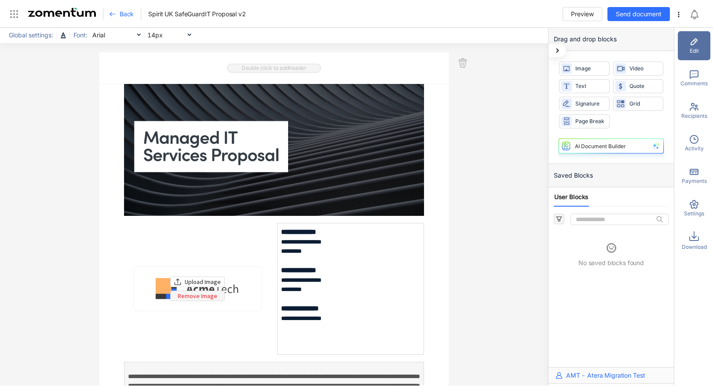
click at [217, 262] on div "Upload Image Remove Image" at bounding box center [197, 289] width 147 height 132
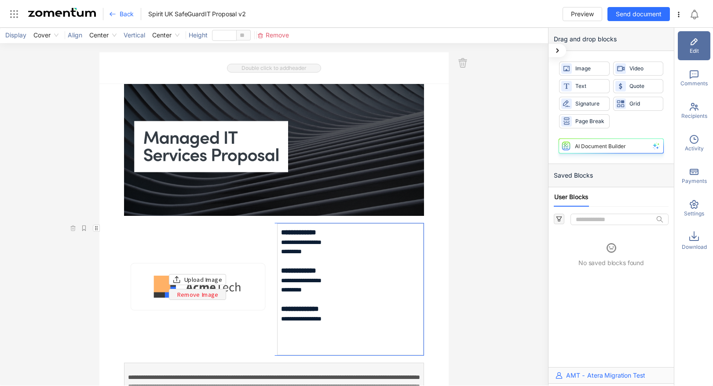
click at [219, 269] on div "Upload Image Remove Image" at bounding box center [197, 287] width 153 height 139
click at [82, 227] on use "button" at bounding box center [83, 228] width 3 height 5
click at [221, 248] on div "Upload Image Remove Image" at bounding box center [197, 287] width 153 height 139
click at [209, 277] on span "Upload Image" at bounding box center [203, 279] width 38 height 10
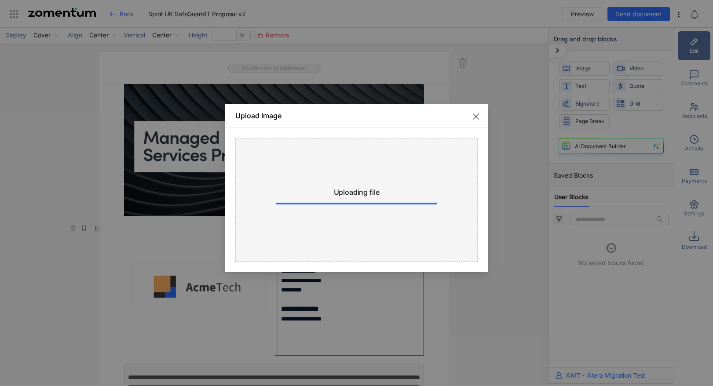
type input "***"
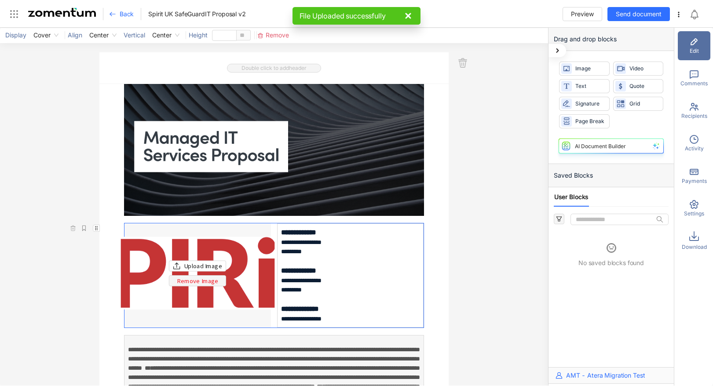
drag, startPoint x: 118, startPoint y: 240, endPoint x: 158, endPoint y: 253, distance: 42.3
click at [158, 253] on div "Upload Image Remove Image" at bounding box center [197, 273] width 153 height 73
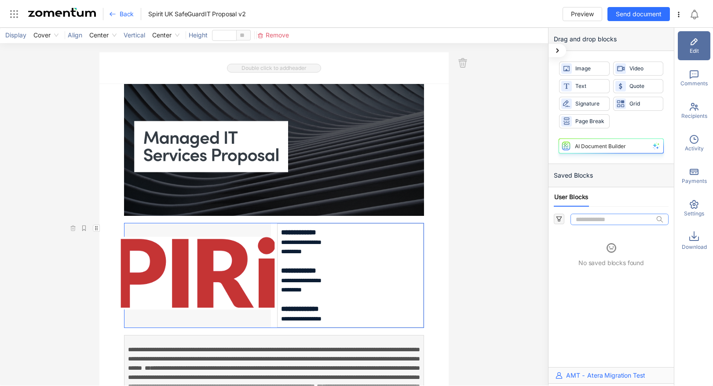
click at [588, 218] on input "text" at bounding box center [615, 219] width 79 height 11
click at [588, 68] on span "Image" at bounding box center [590, 69] width 30 height 8
click at [633, 91] on div "Quote" at bounding box center [638, 86] width 51 height 14
click at [584, 87] on span "Text" at bounding box center [590, 86] width 30 height 8
click at [245, 263] on div "Upload Image Remove Image" at bounding box center [197, 273] width 153 height 73
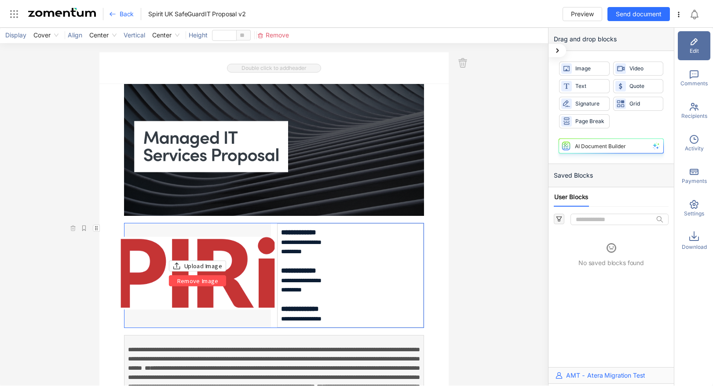
click at [201, 280] on span "Remove Image" at bounding box center [198, 281] width 42 height 10
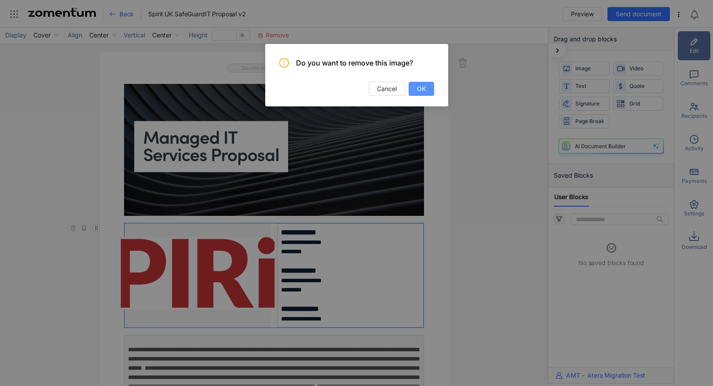
click at [424, 87] on span "OK" at bounding box center [421, 89] width 9 height 10
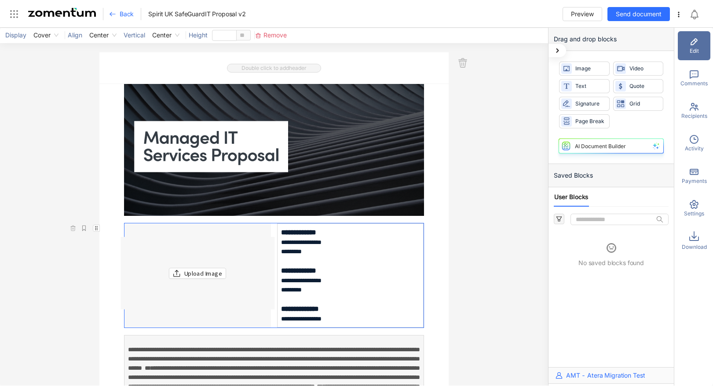
click at [472, 208] on div "**********" at bounding box center [274, 207] width 548 height 358
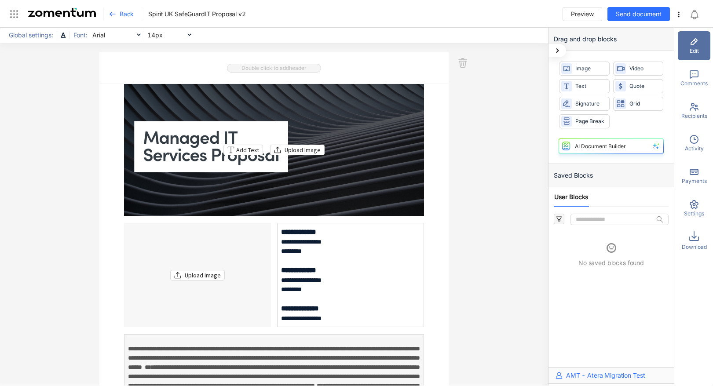
click at [388, 123] on div "Add Text Upload Image" at bounding box center [274, 150] width 300 height 132
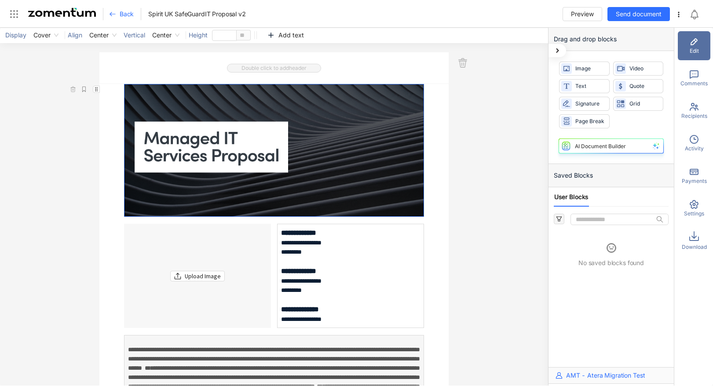
click at [493, 146] on div "**********" at bounding box center [274, 207] width 548 height 358
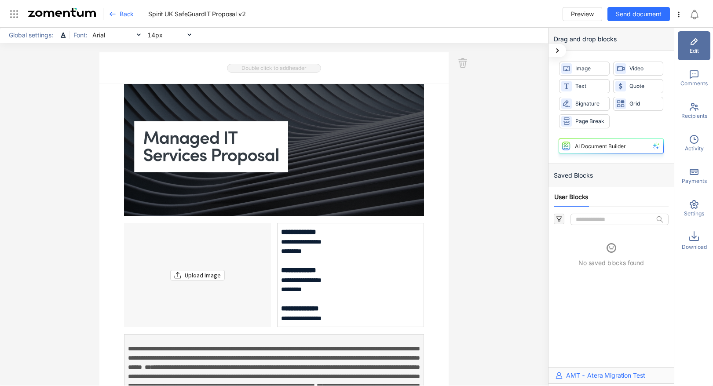
click at [127, 14] on span "Back" at bounding box center [127, 14] width 14 height 9
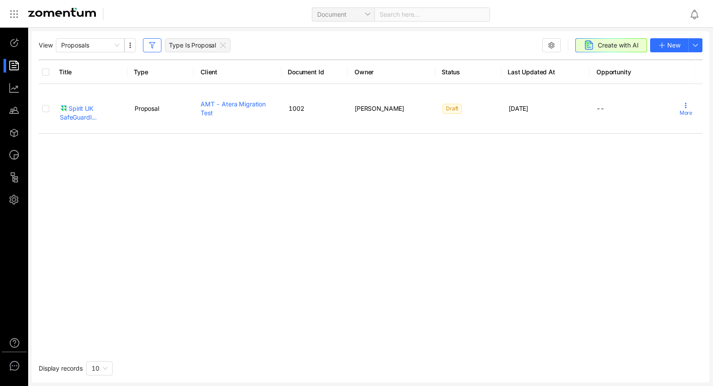
click at [703, 47] on div "View Proposals Type Is Proposal Create with AI New Title Type Client Document I…" at bounding box center [371, 206] width 678 height 351
click at [696, 44] on use "button" at bounding box center [695, 45] width 5 height 2
click at [224, 45] on icon at bounding box center [222, 45] width 7 height 7
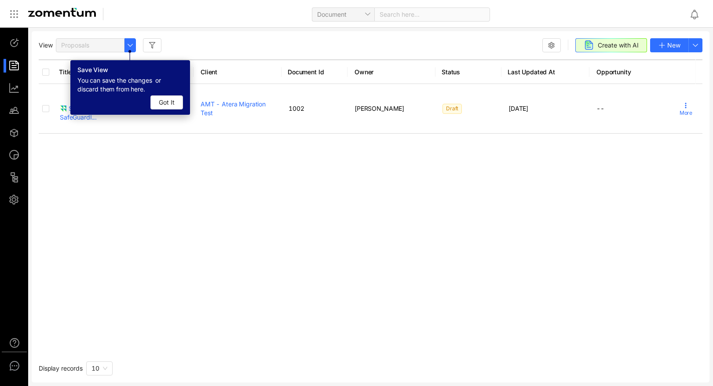
click at [13, 61] on div at bounding box center [18, 66] width 19 height 14
click at [163, 100] on span "Got It" at bounding box center [167, 103] width 16 height 10
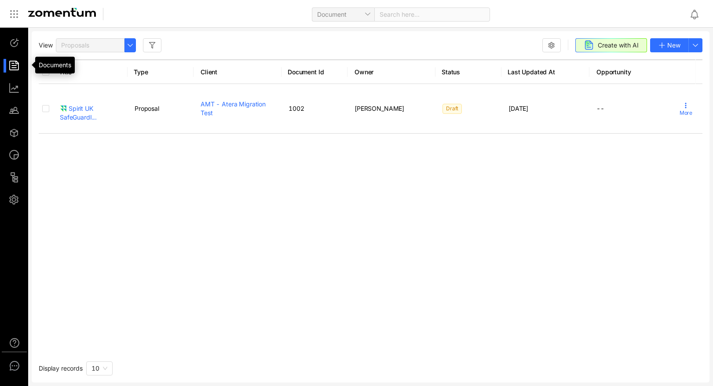
click at [14, 66] on div at bounding box center [18, 66] width 19 height 14
click at [386, 19] on div at bounding box center [432, 14] width 116 height 14
click at [126, 39] on button "button" at bounding box center [129, 45] width 11 height 14
click at [239, 37] on div "View Proposals Create with AI New Title Type Client Document Id Owner Status La…" at bounding box center [371, 206] width 678 height 351
click at [398, 12] on span at bounding box center [432, 14] width 105 height 13
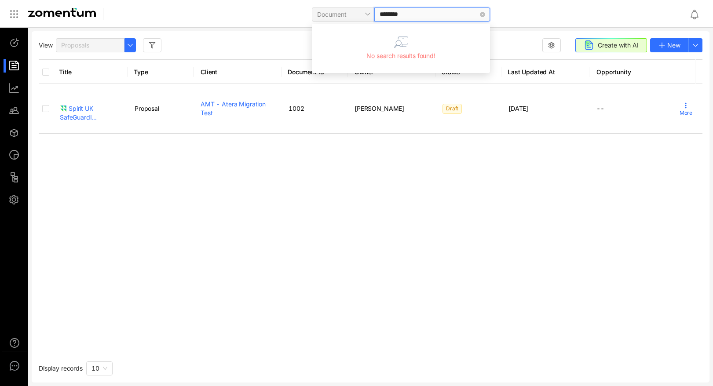
type input "********"
click at [232, 19] on div "Document" at bounding box center [399, 14] width 566 height 21
click at [132, 44] on use "button" at bounding box center [130, 45] width 5 height 2
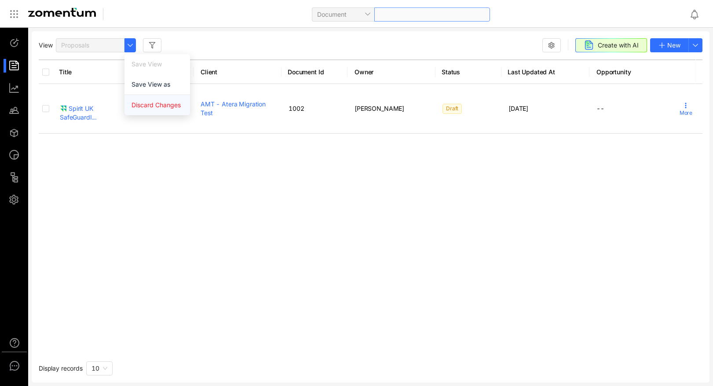
click at [157, 106] on span "Discard Changes" at bounding box center [156, 105] width 51 height 10
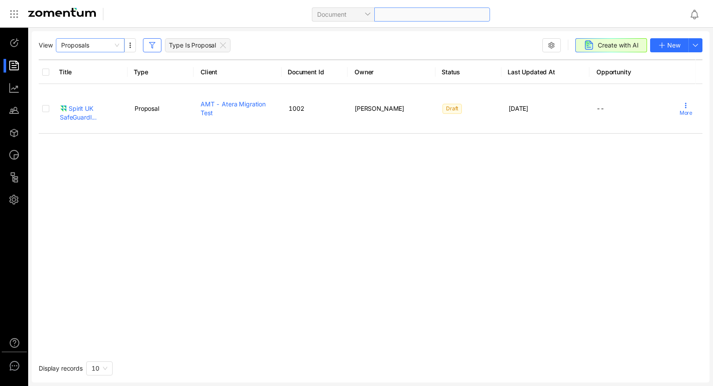
click at [117, 44] on span "Proposals" at bounding box center [90, 45] width 58 height 13
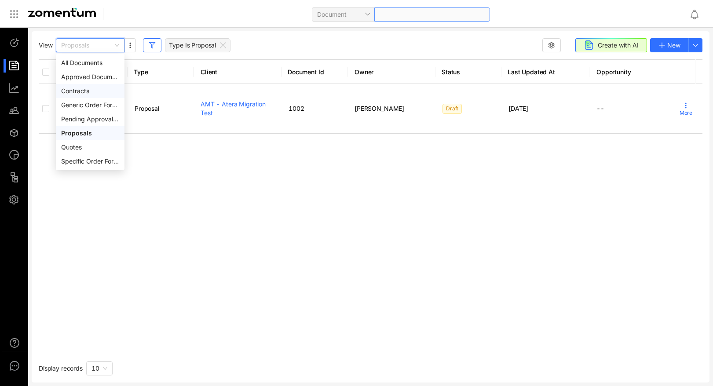
click at [78, 86] on div "Contracts" at bounding box center [90, 91] width 58 height 10
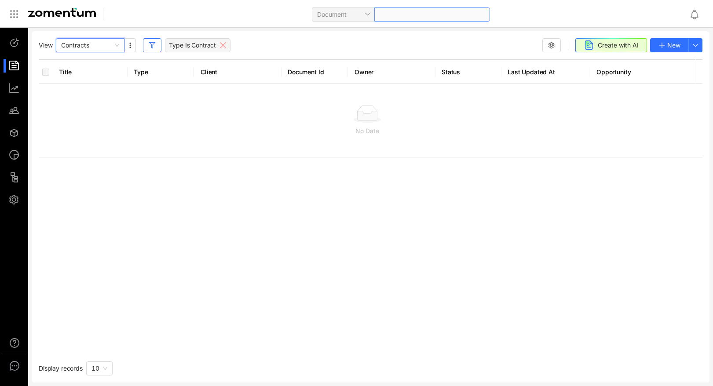
click at [219, 43] on icon at bounding box center [222, 45] width 7 height 7
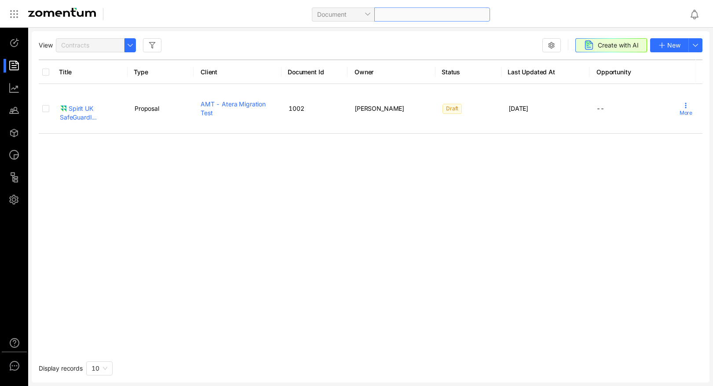
click at [236, 226] on div "Title Type Client Document Id Owner Status Last Updated At Opportunity Recent A…" at bounding box center [371, 205] width 664 height 293
click at [125, 43] on button "button" at bounding box center [129, 45] width 11 height 14
click at [202, 31] on div "View Contracts Create with AI New Title Type Client Document Id Owner Status La…" at bounding box center [371, 206] width 678 height 351
click at [131, 44] on use "button" at bounding box center [130, 45] width 5 height 2
click at [226, 33] on div "View Contracts Create with AI New Title Type Client Document Id Owner Status La…" at bounding box center [371, 206] width 678 height 351
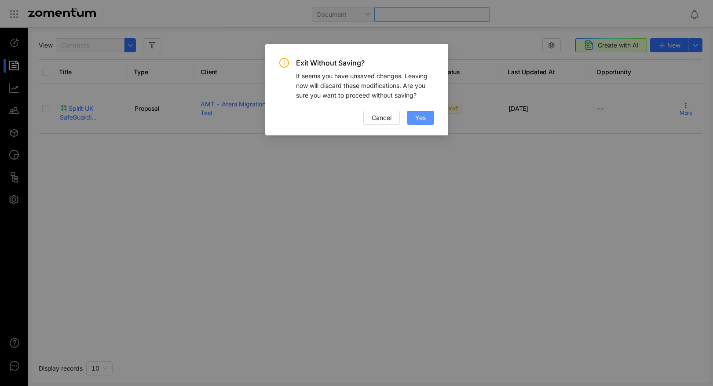
click at [420, 121] on span "Yes" at bounding box center [420, 118] width 11 height 10
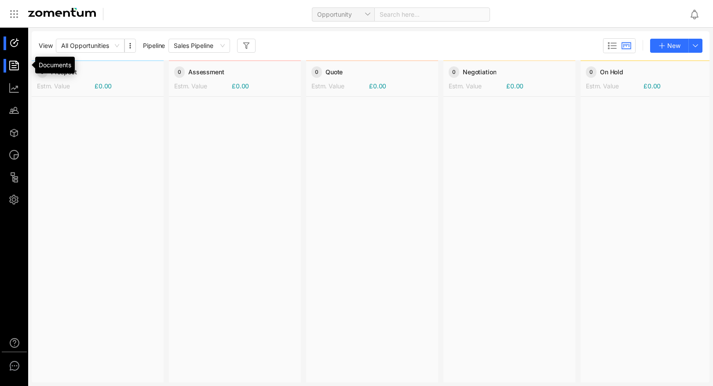
click at [12, 66] on div at bounding box center [18, 66] width 19 height 14
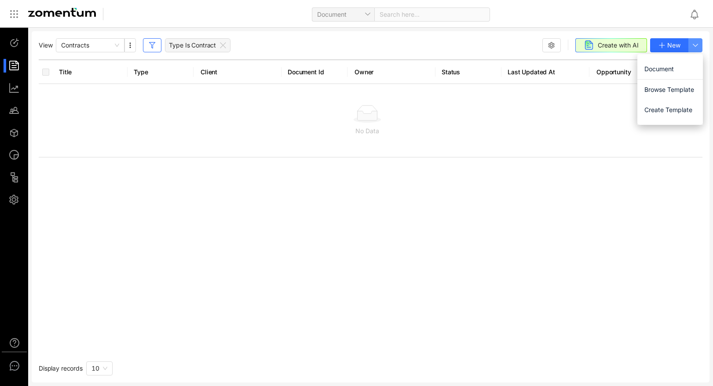
click at [693, 44] on use "button" at bounding box center [695, 45] width 5 height 2
click at [663, 90] on span "Browse Template" at bounding box center [669, 90] width 51 height 10
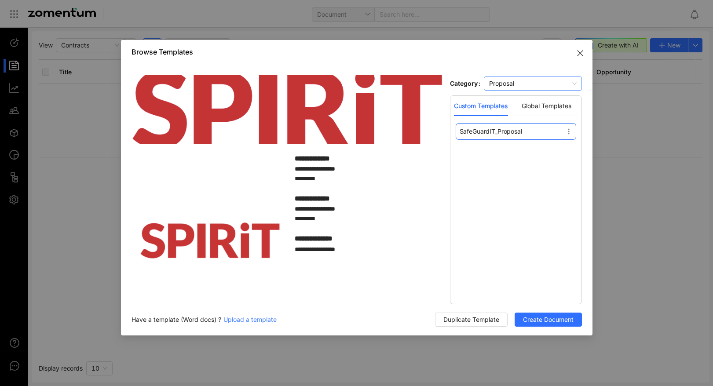
click at [576, 84] on span "Proposal" at bounding box center [533, 83] width 88 height 13
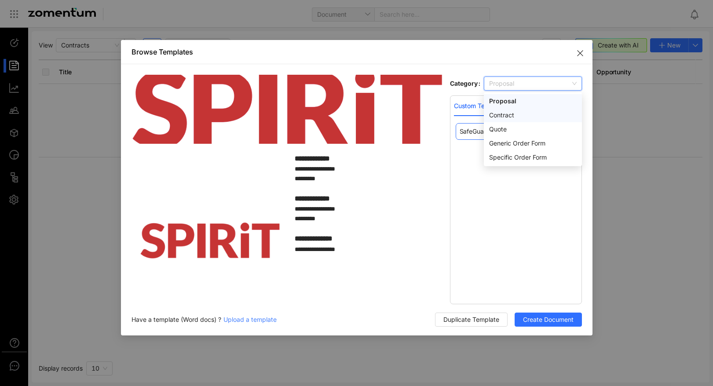
click at [512, 116] on div "Contract" at bounding box center [533, 115] width 88 height 10
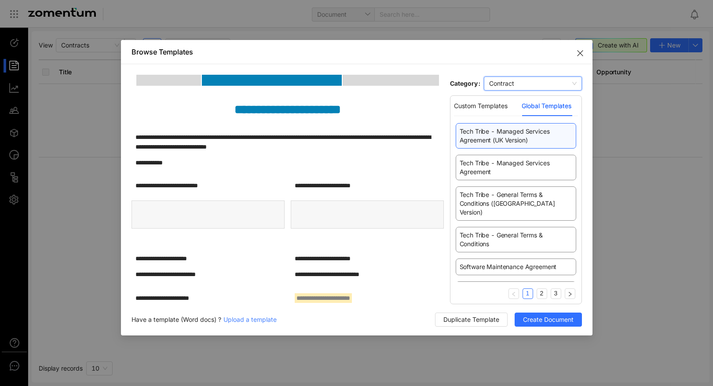
scroll to position [4404, 0]
click at [542, 293] on link "2" at bounding box center [542, 293] width 10 height 9
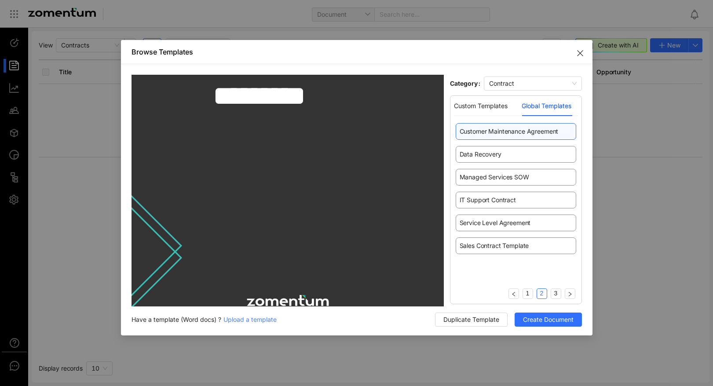
scroll to position [1792, 0]
click at [554, 292] on link "3" at bounding box center [556, 293] width 10 height 9
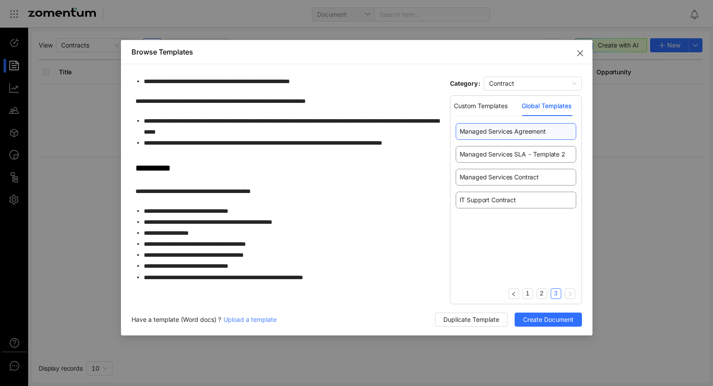
scroll to position [3674, 0]
click at [505, 175] on span "Managed Services Contract" at bounding box center [500, 177] width 80 height 9
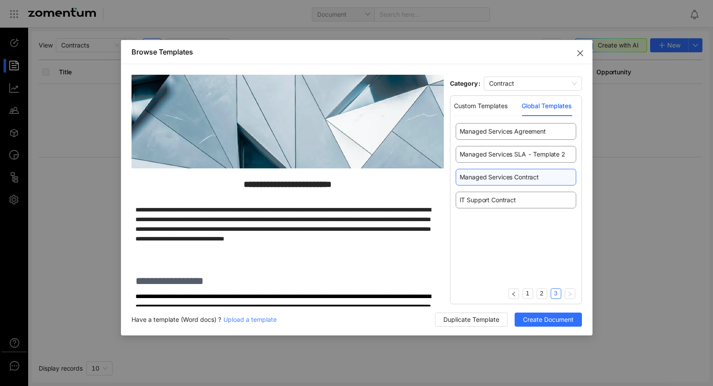
scroll to position [0, 0]
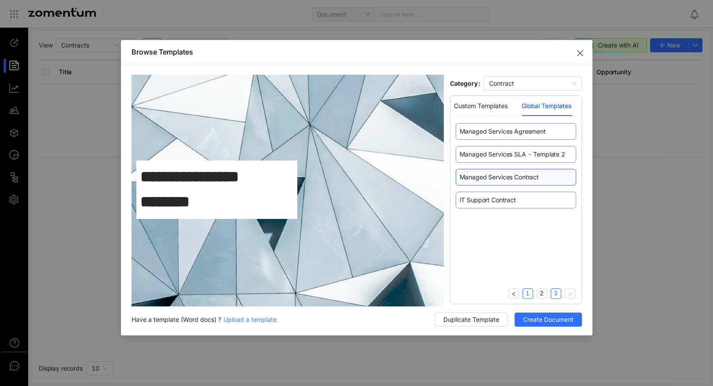
click at [527, 294] on link "1" at bounding box center [528, 293] width 10 height 9
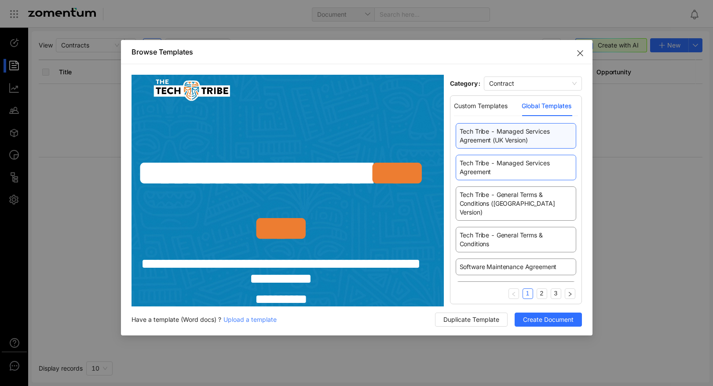
click at [528, 168] on span "Tech Tribe - Managed Services Agreement" at bounding box center [516, 168] width 113 height 18
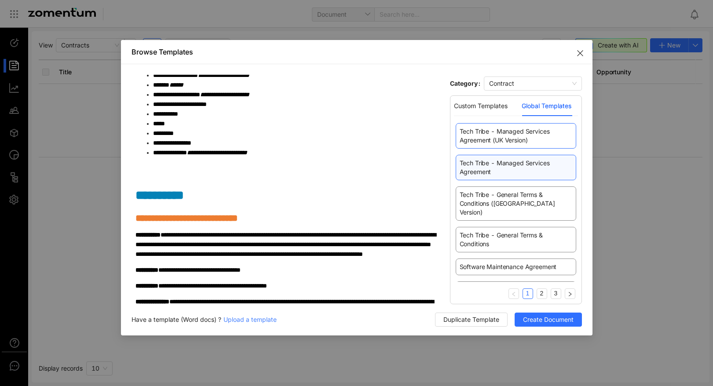
click at [495, 138] on span "Tech Tribe - Managed Services Agreement (UK Version)" at bounding box center [516, 136] width 113 height 18
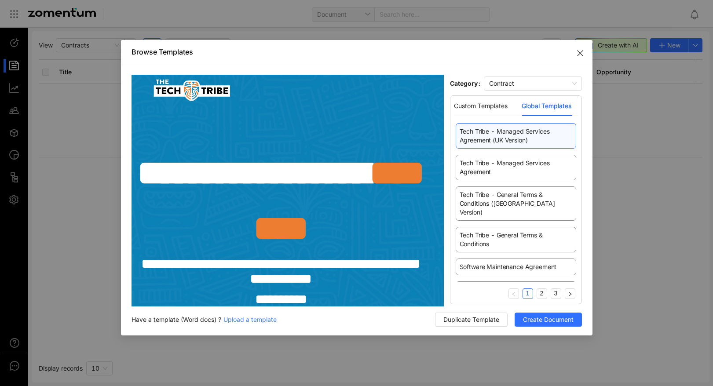
click at [580, 52] on icon "Close" at bounding box center [580, 53] width 7 height 7
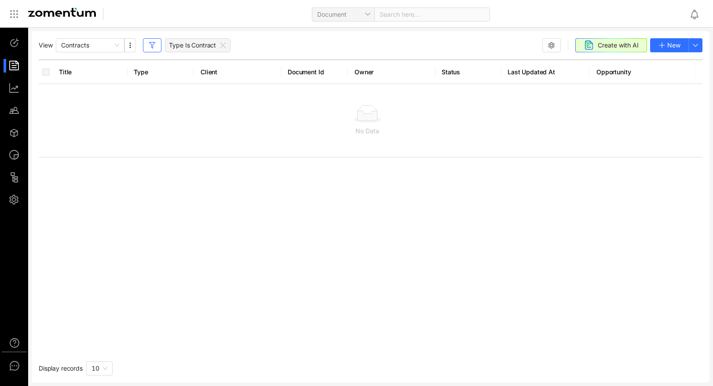
click at [284, 33] on div "View Contracts Type Is Contract Create with AI New Title Type Client Document I…" at bounding box center [371, 206] width 678 height 351
click at [117, 49] on span "Contracts" at bounding box center [90, 45] width 58 height 13
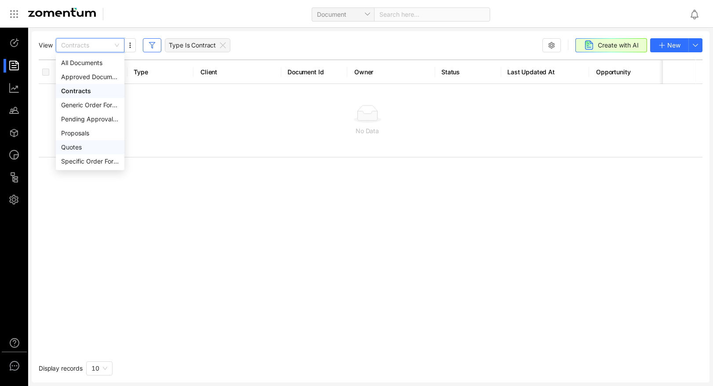
click at [88, 147] on div "Quotes" at bounding box center [90, 147] width 58 height 10
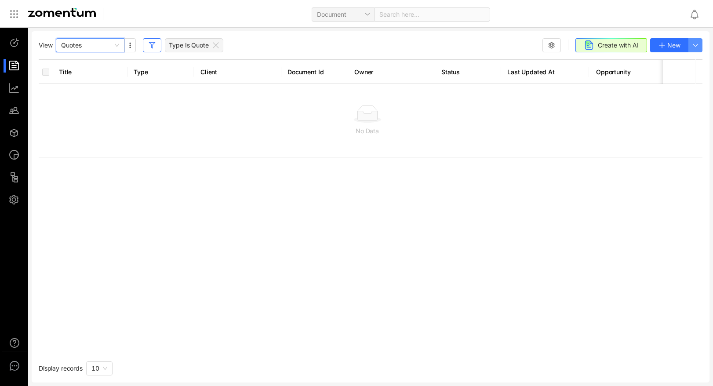
click at [696, 44] on use "button" at bounding box center [695, 45] width 5 height 2
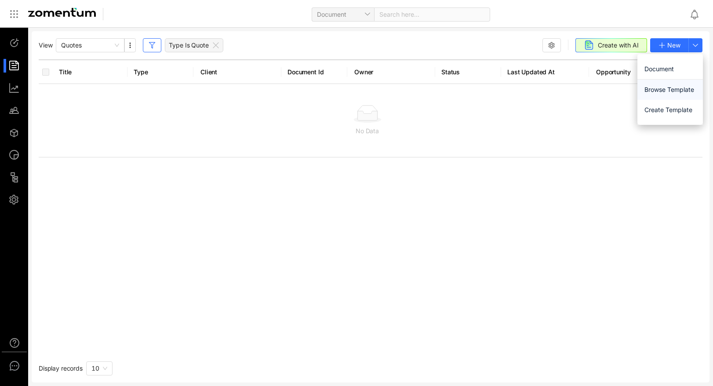
click at [662, 89] on span "Browse Template" at bounding box center [670, 90] width 51 height 10
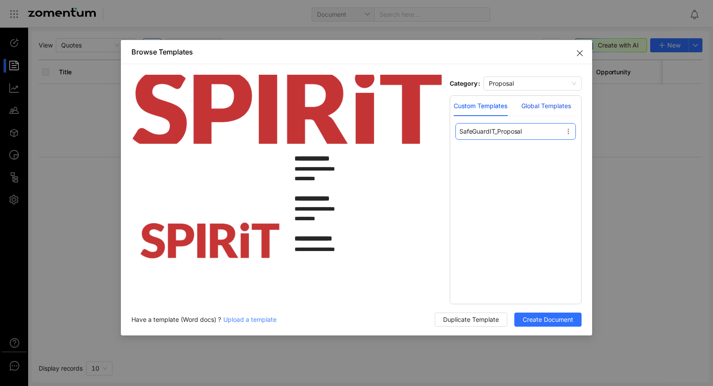
click at [532, 103] on div "Global Templates" at bounding box center [547, 106] width 50 height 10
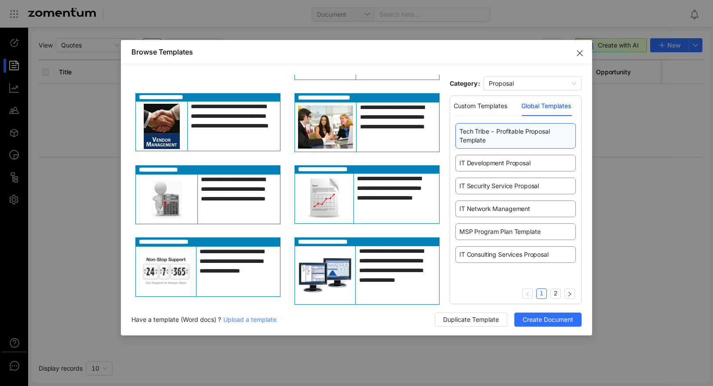
scroll to position [1584, 0]
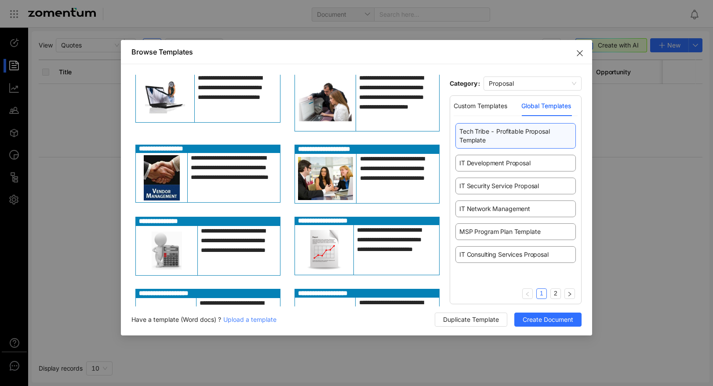
click at [520, 245] on div "Tech Tribe - Profitable Proposal Template IT Development Proposal IT Security S…" at bounding box center [516, 202] width 124 height 159
click at [519, 251] on span "IT Consulting Services Proposal" at bounding box center [504, 254] width 89 height 9
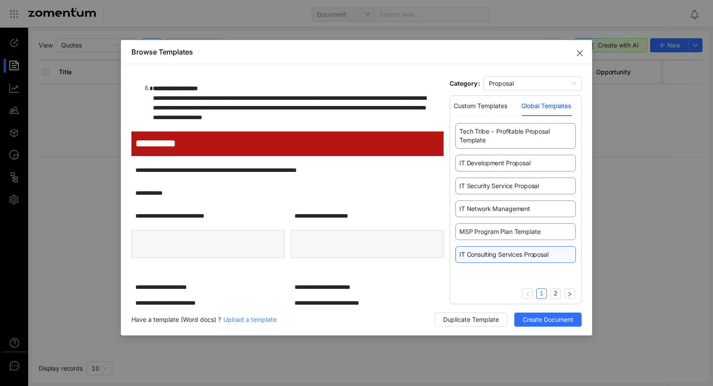
scroll to position [1946, 0]
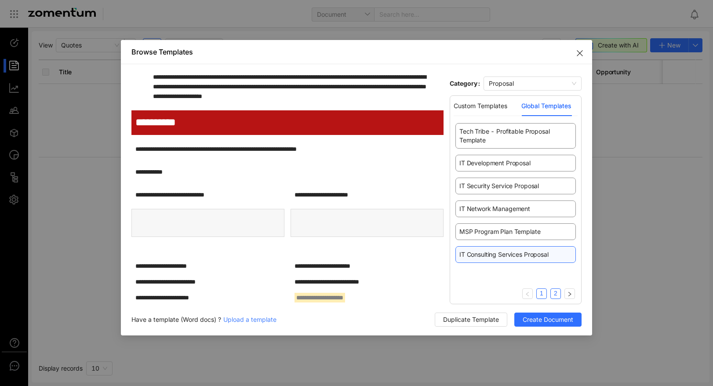
click at [558, 294] on link "2" at bounding box center [556, 293] width 10 height 9
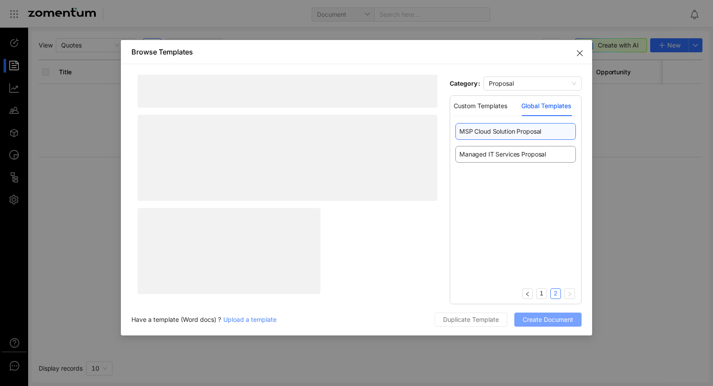
scroll to position [0, 0]
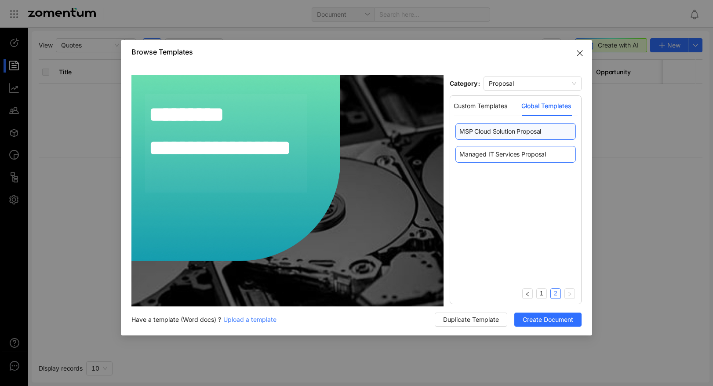
click at [510, 150] on span "Managed IT Services Proposal" at bounding box center [503, 154] width 87 height 9
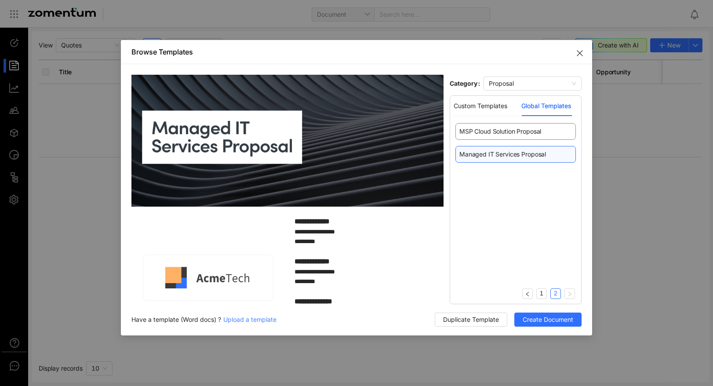
click at [579, 55] on icon "Close" at bounding box center [580, 53] width 7 height 7
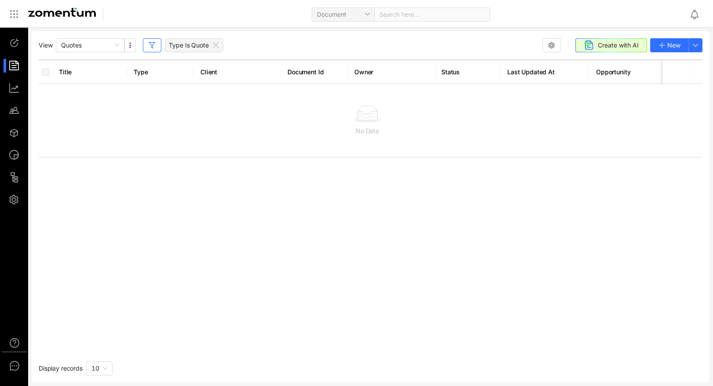
click at [533, 30] on div "View Quotes Type Is Quote Create with AI New Title Type Client Document Id Owne…" at bounding box center [356, 207] width 713 height 358
